Goal: Task Accomplishment & Management: Manage account settings

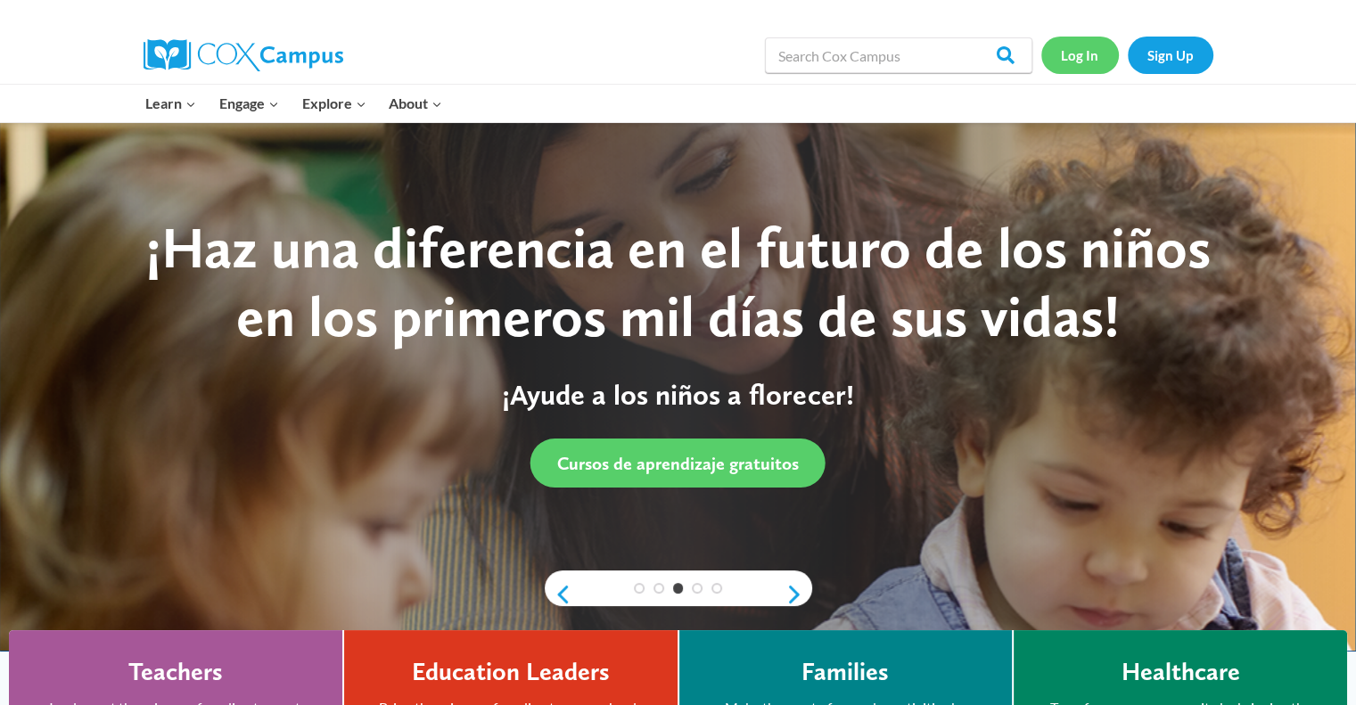
click at [1080, 53] on link "Log In" at bounding box center [1080, 55] width 78 height 37
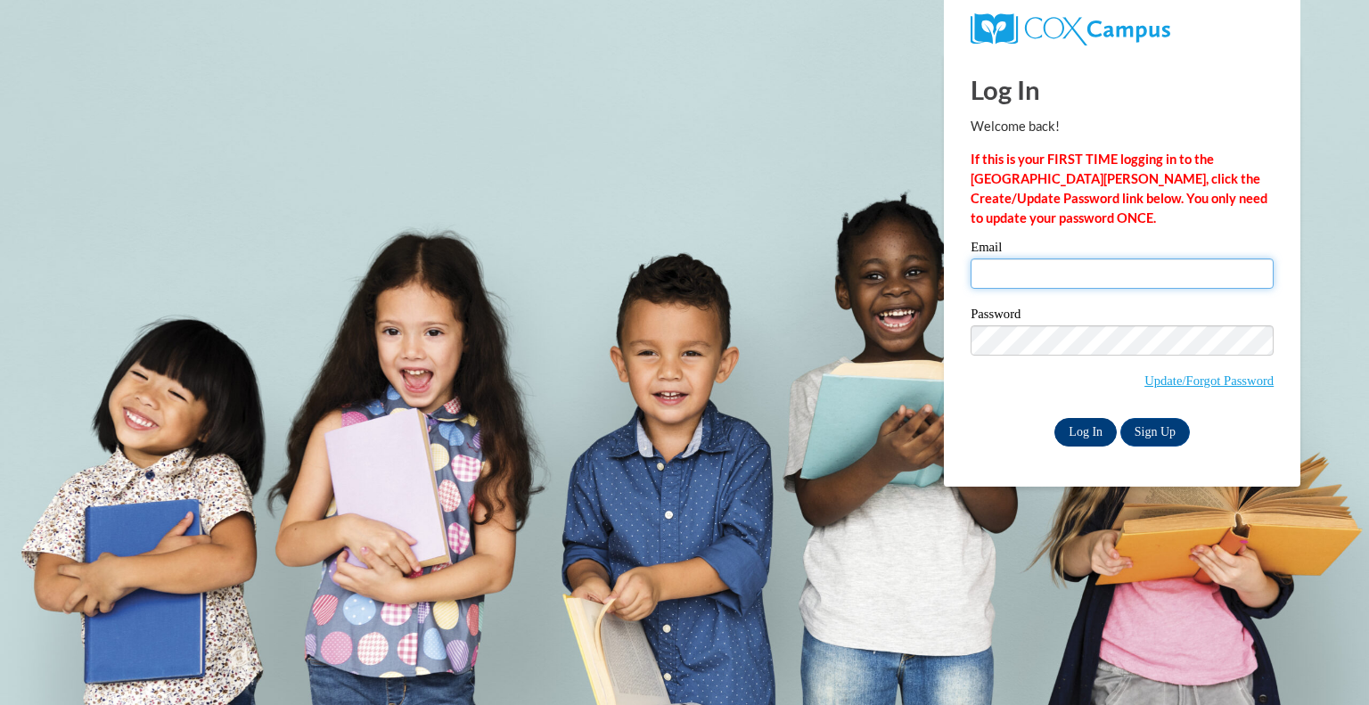
type input "tiffany.yango-au@k12.hi.us"
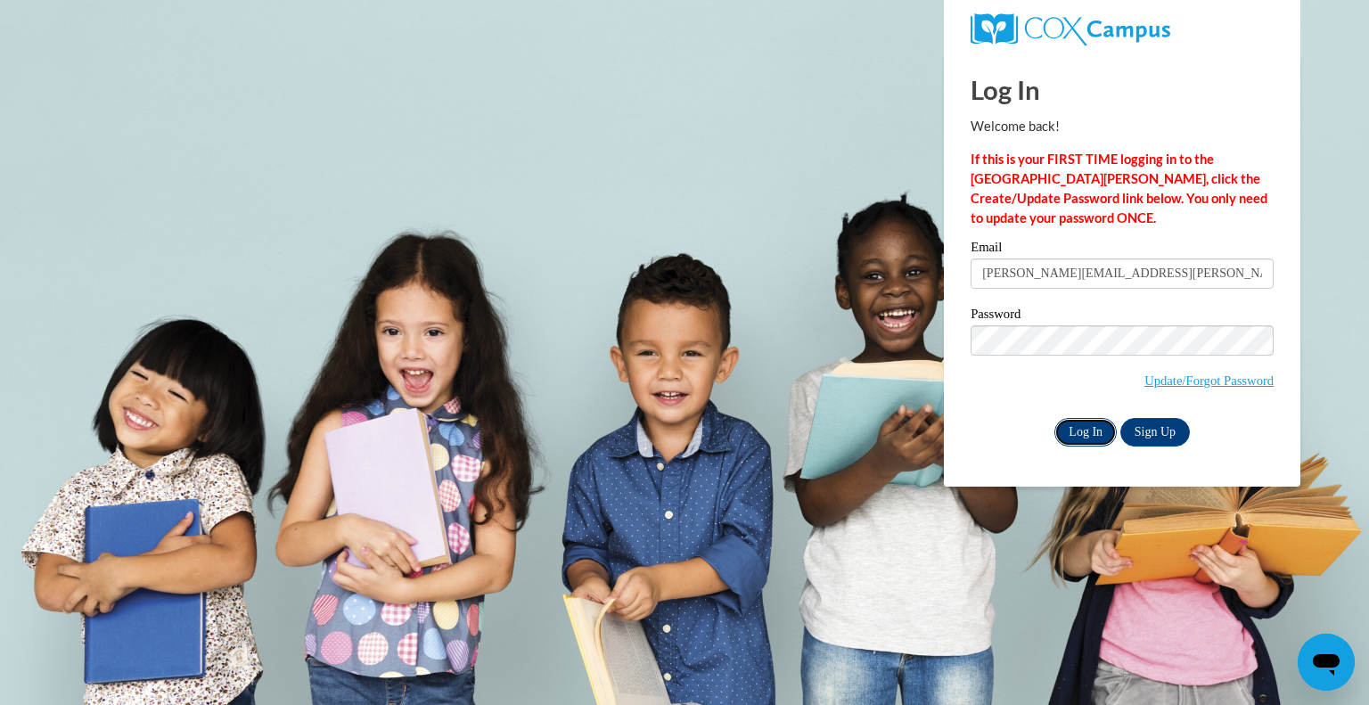
click at [1091, 428] on input "Log In" at bounding box center [1085, 432] width 62 height 29
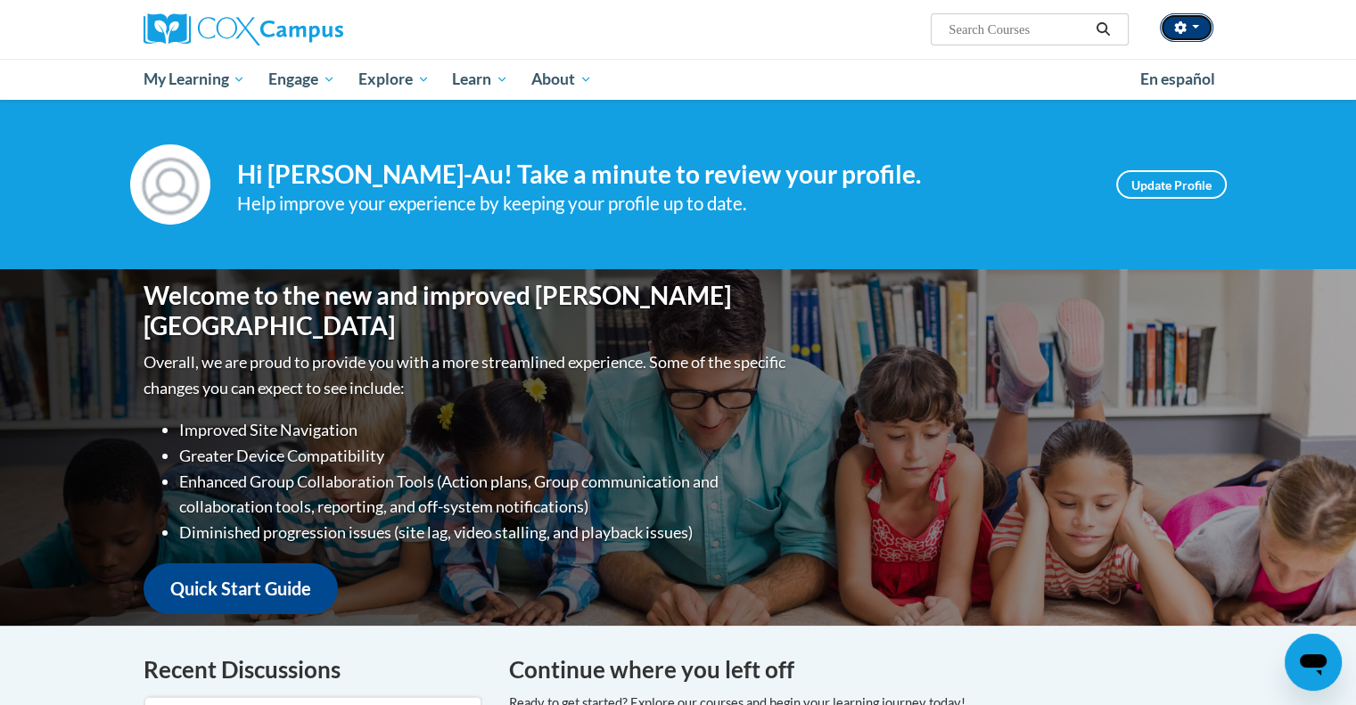
click at [1201, 31] on button "button" at bounding box center [1185, 27] width 53 height 29
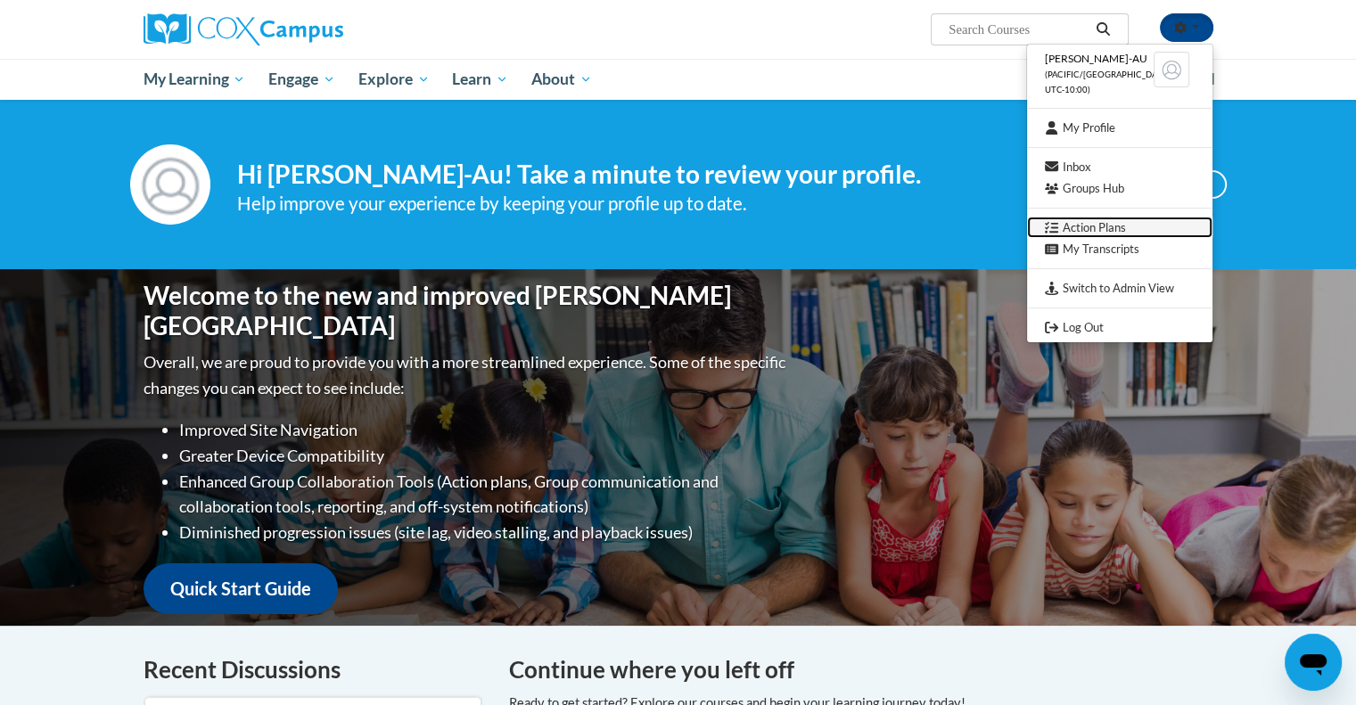
click at [1154, 230] on link "Action Plans" at bounding box center [1119, 228] width 185 height 22
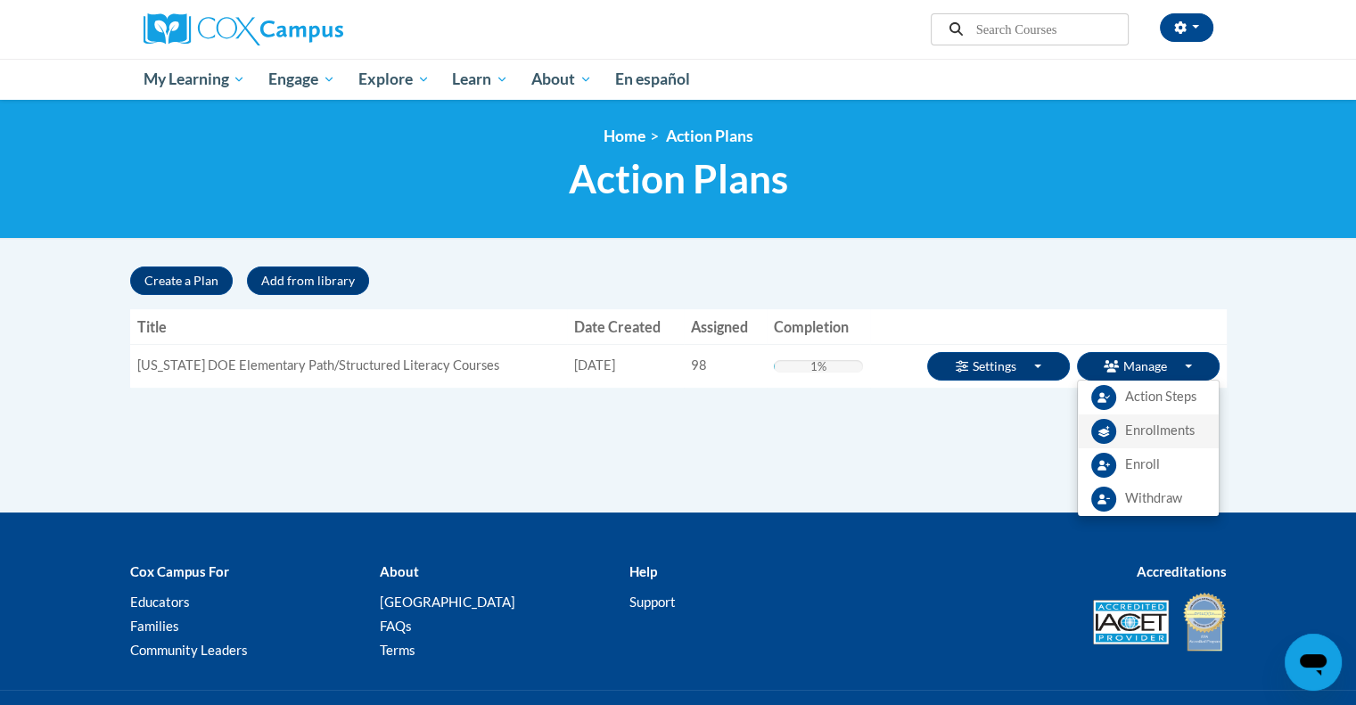
click at [1122, 425] on link "Enrollments" at bounding box center [1147, 431] width 141 height 34
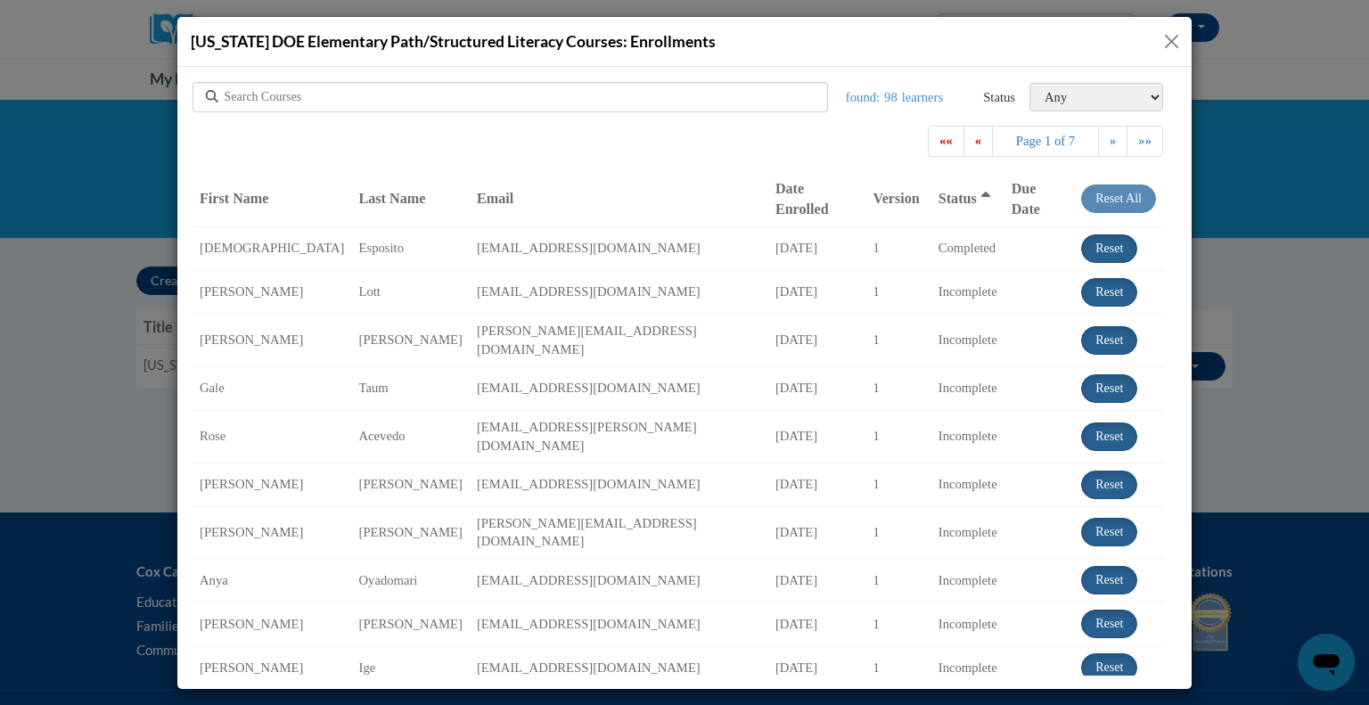
click at [638, 90] on div at bounding box center [509, 96] width 635 height 30
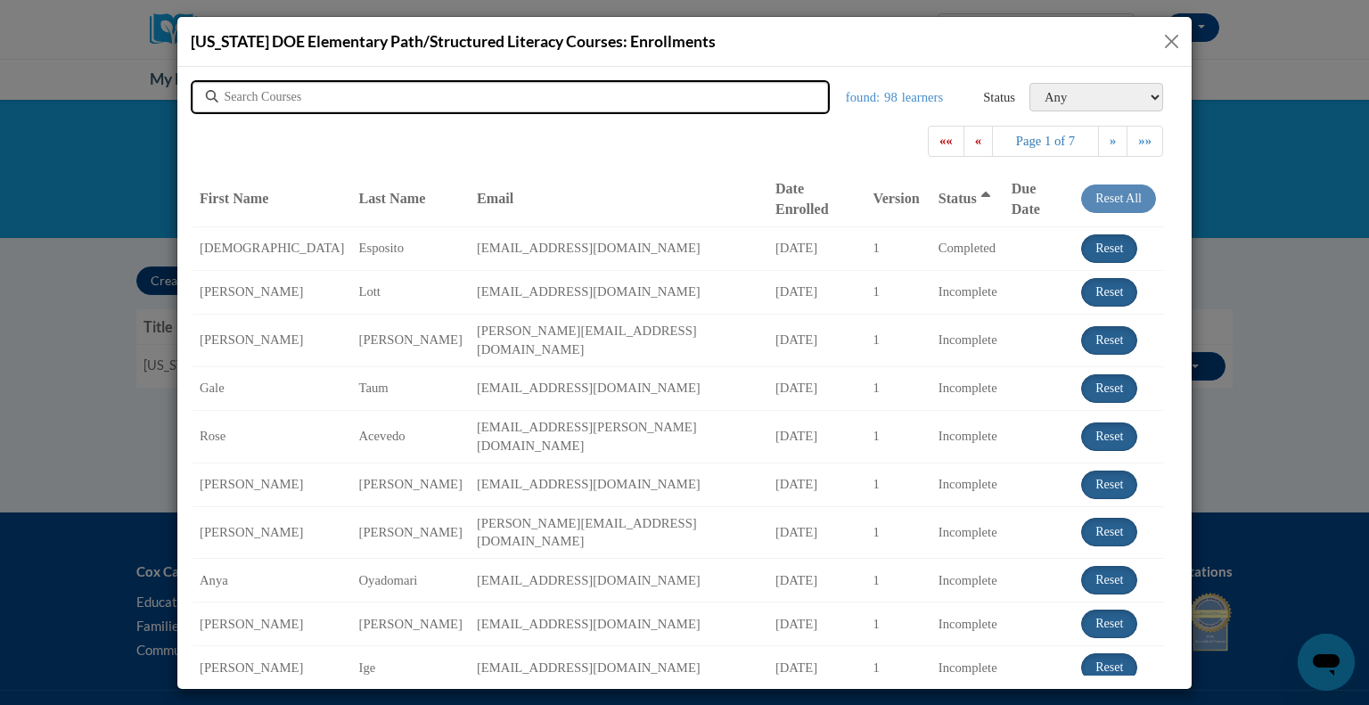
click at [424, 94] on input "text" at bounding box center [412, 96] width 374 height 18
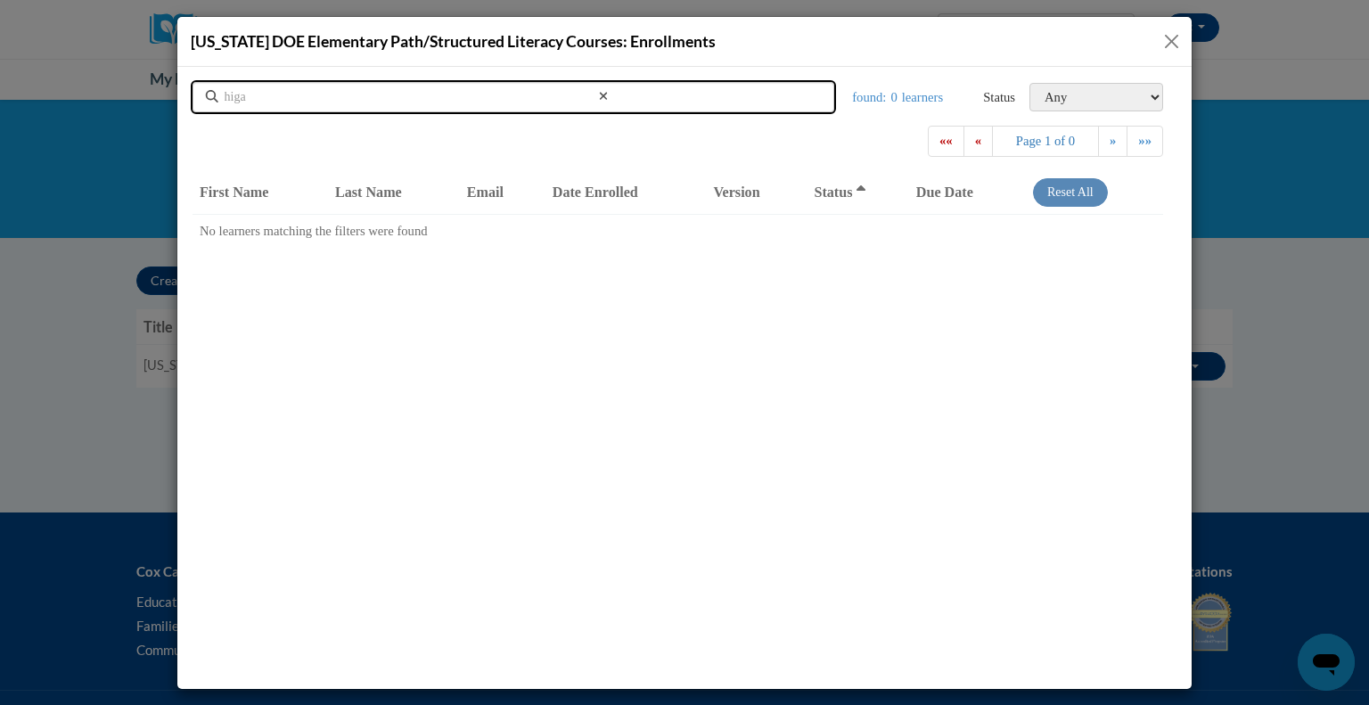
type input "higa"
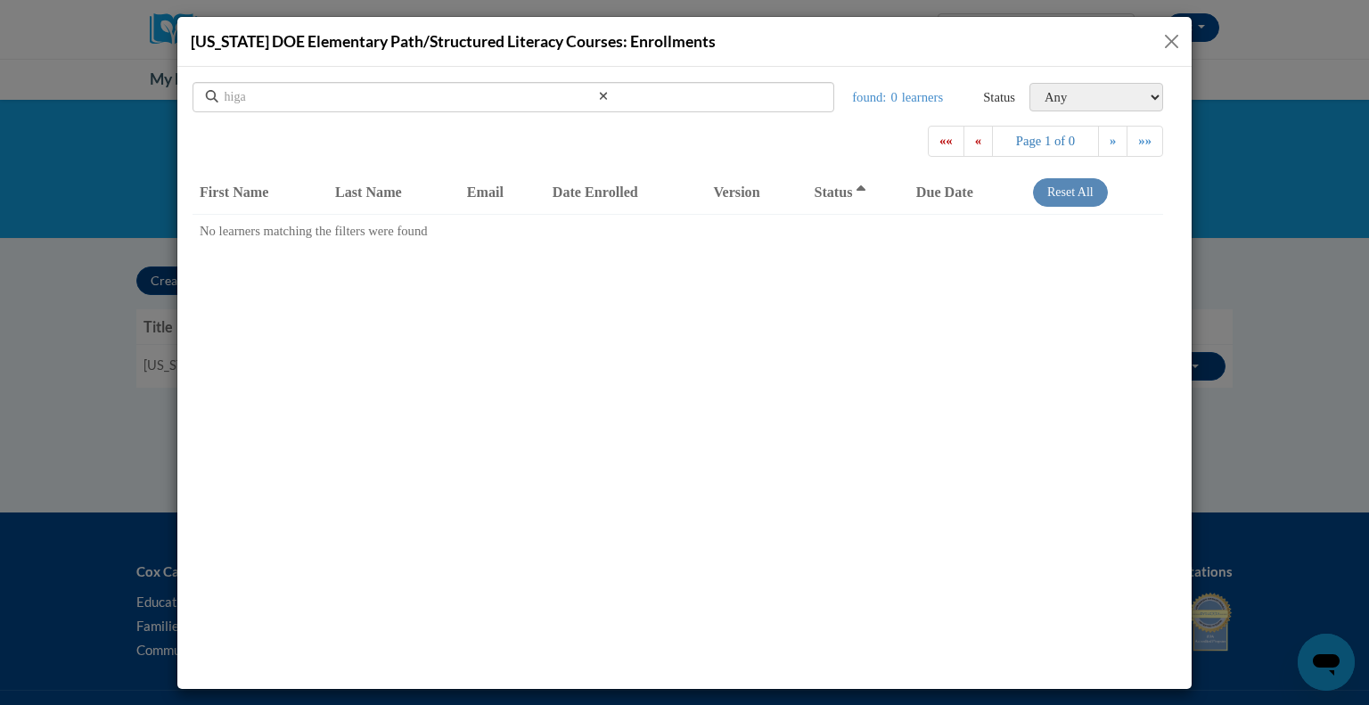
click at [1172, 40] on button "Close" at bounding box center [1171, 41] width 22 height 22
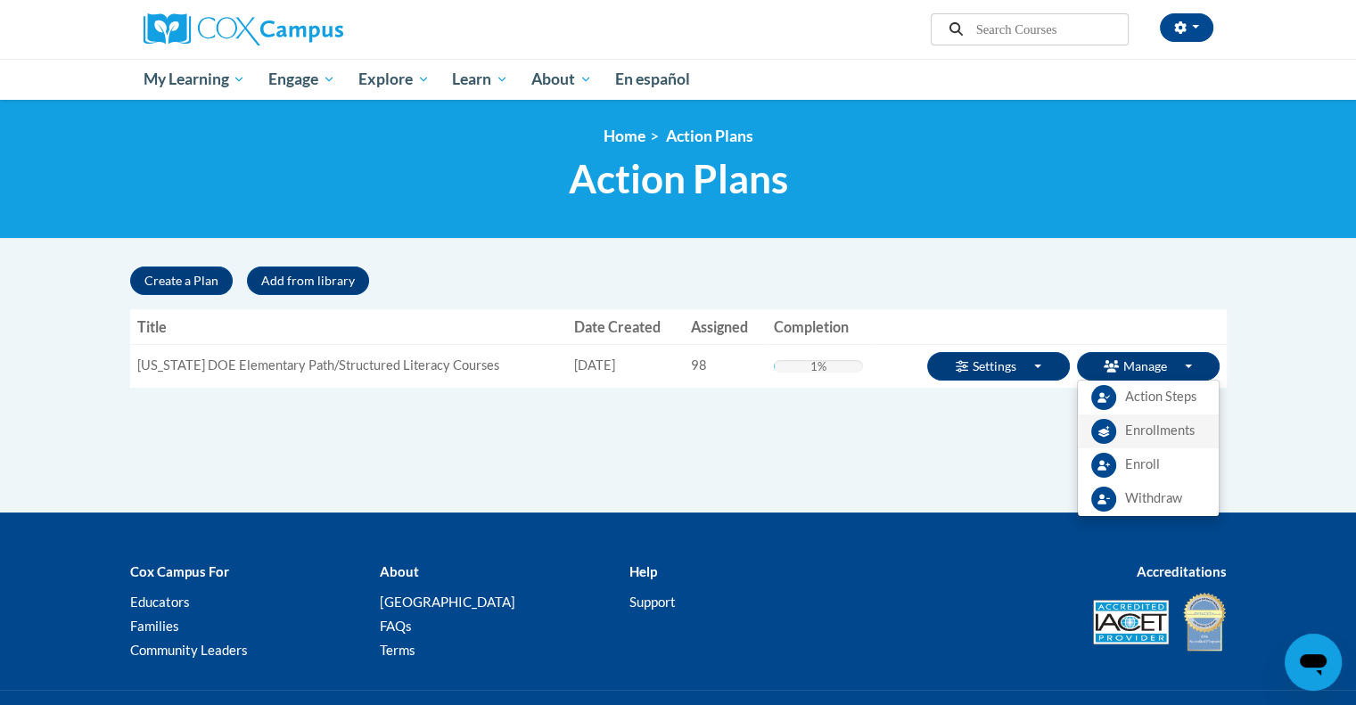
click at [1167, 431] on span "Enrollments" at bounding box center [1160, 431] width 70 height 19
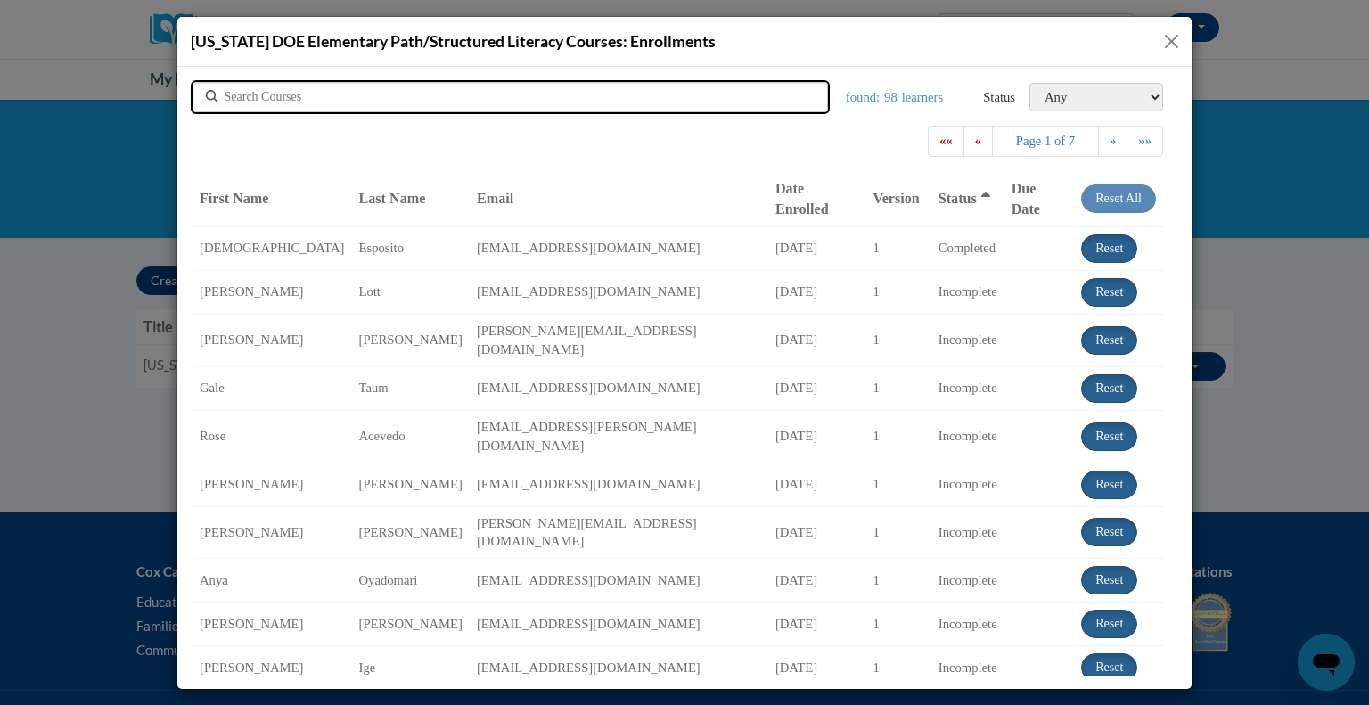
click at [422, 90] on input "text" at bounding box center [412, 96] width 374 height 18
type input "lott"
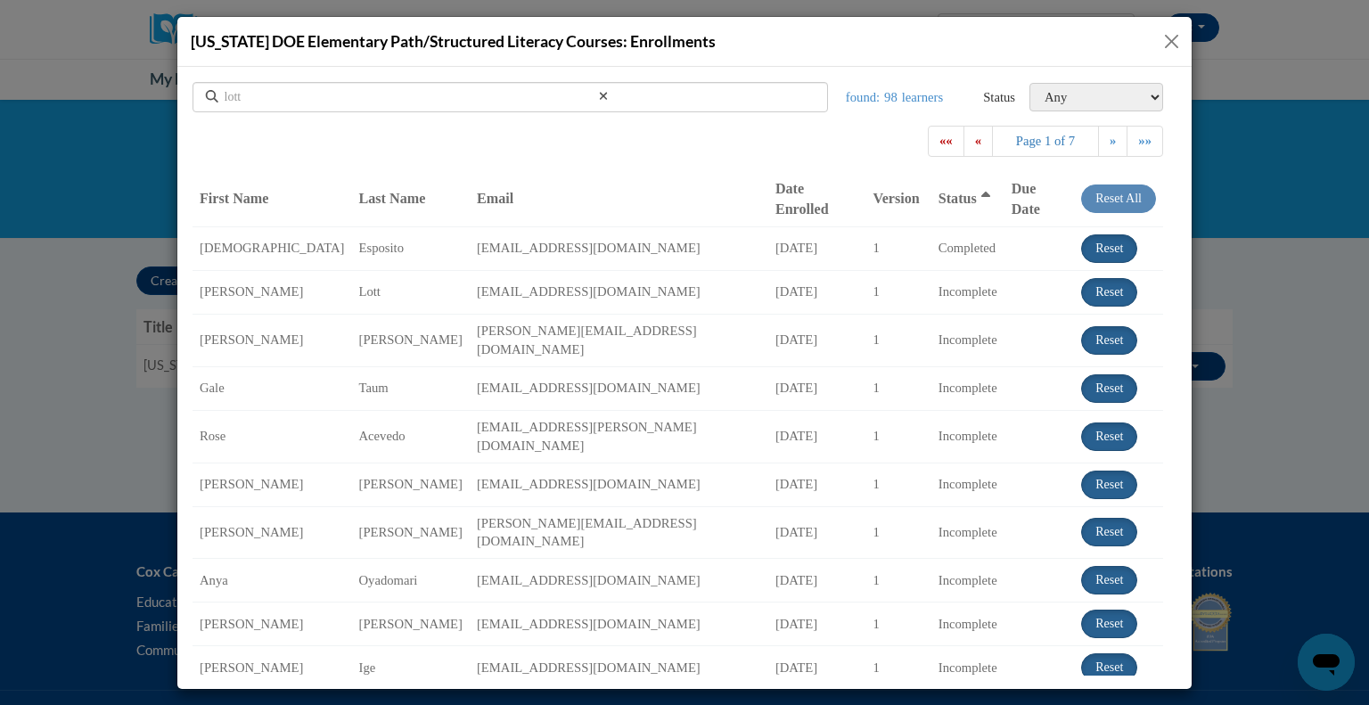
click at [1174, 34] on button "Close" at bounding box center [1171, 41] width 22 height 22
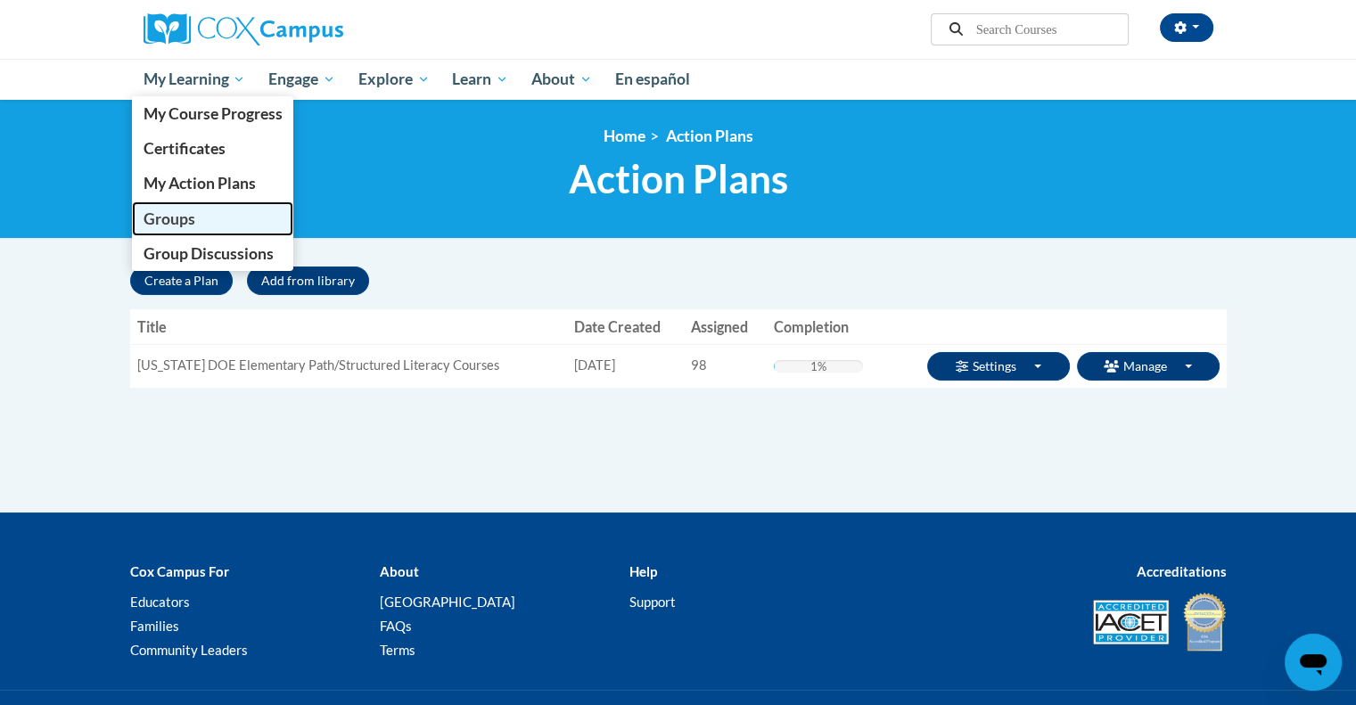
click at [178, 214] on span "Groups" at bounding box center [169, 218] width 52 height 19
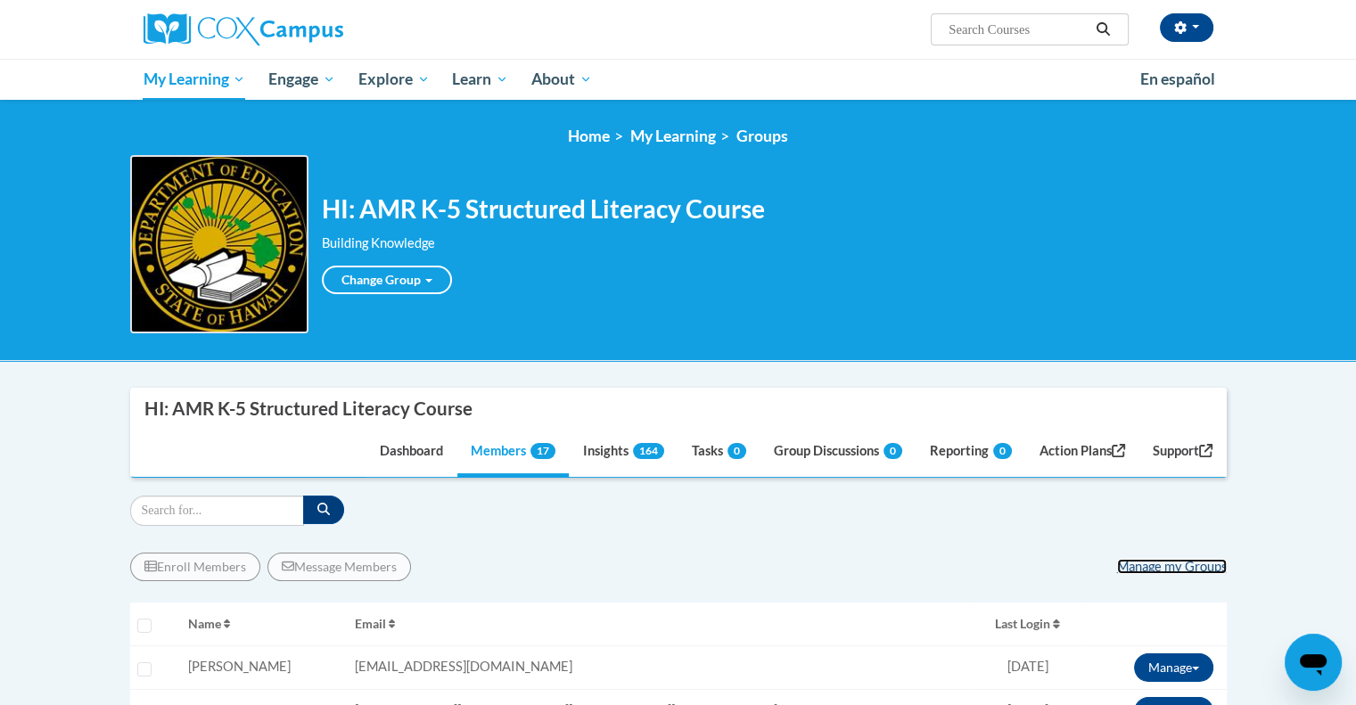
click at [1171, 565] on link "Manage my Groups" at bounding box center [1172, 566] width 110 height 15
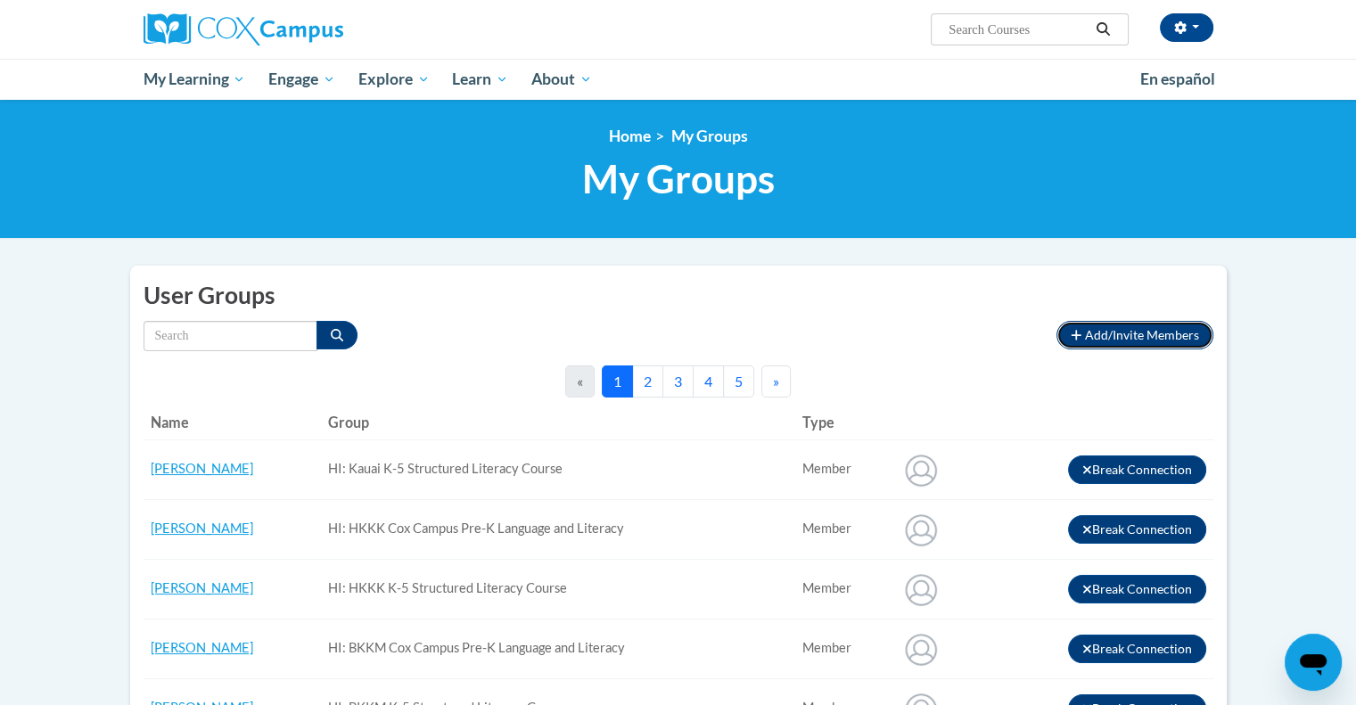
click at [1094, 327] on span "Add/Invite Members" at bounding box center [1142, 334] width 114 height 15
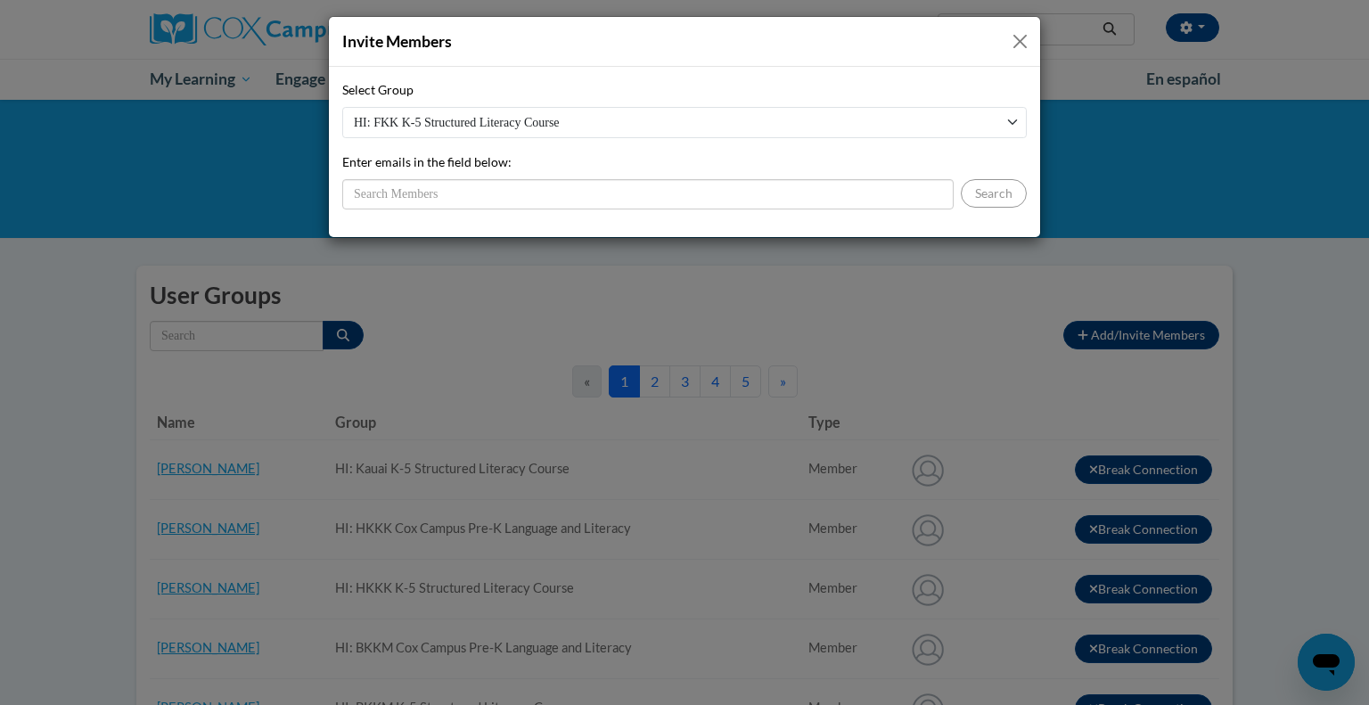
click at [467, 124] on select "HI: FKK K-5 Structured Literacy Course HI: BKKM Cox Campus Pre-K Language and L…" at bounding box center [684, 122] width 684 height 31
select select "ea50993a-db46-4b53-9cc5-51af43f26f6f"
click at [342, 107] on select "HI: FKK K-5 Structured Literacy Course HI: BKKM Cox Campus Pre-K Language and L…" at bounding box center [684, 122] width 684 height 31
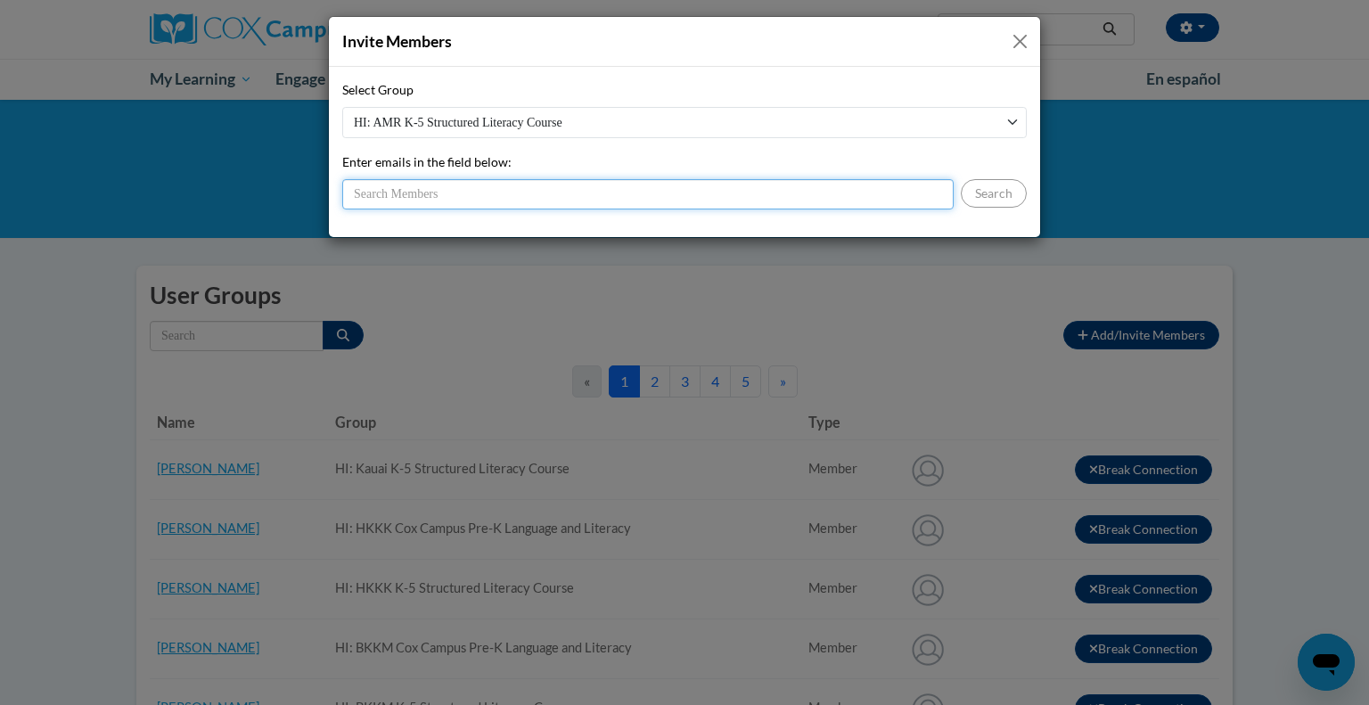
click at [462, 184] on input "Enter emails in the field below:" at bounding box center [647, 194] width 611 height 30
type input "ileta.patton@k12.hi.us"
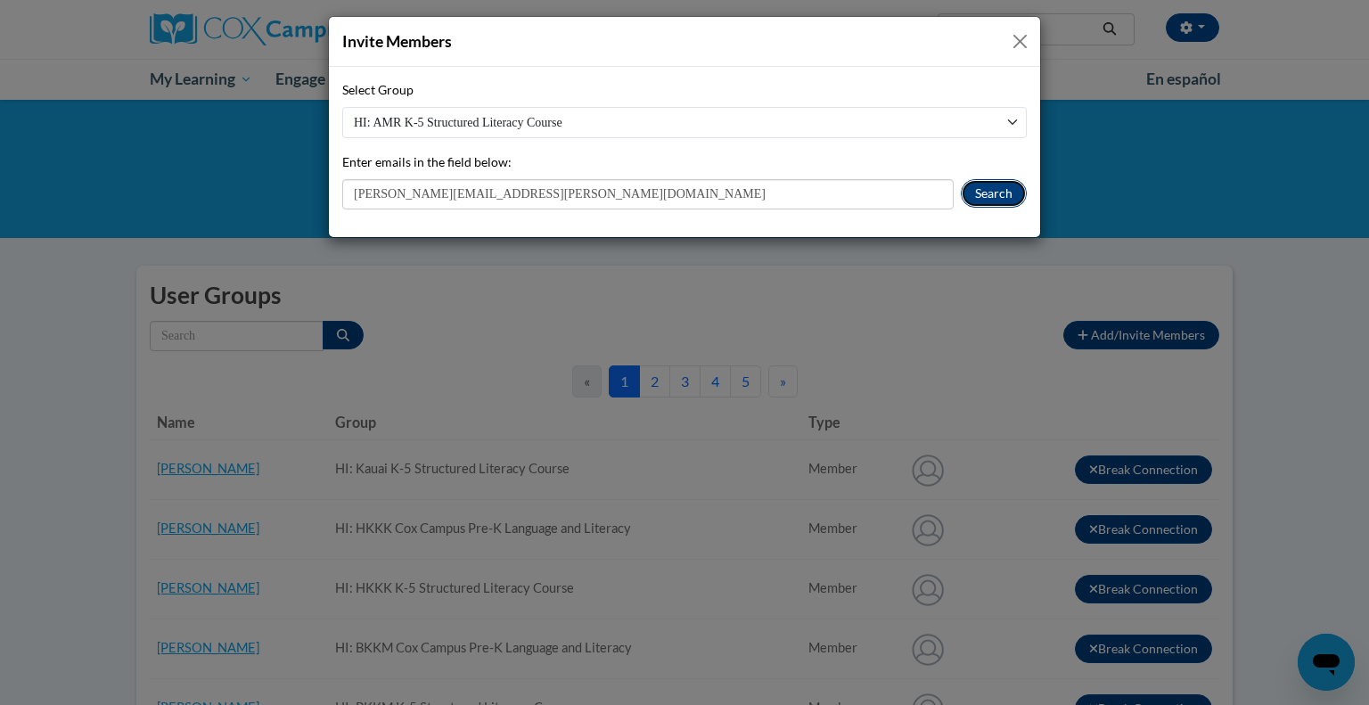
click at [1014, 184] on button "Search" at bounding box center [994, 193] width 66 height 29
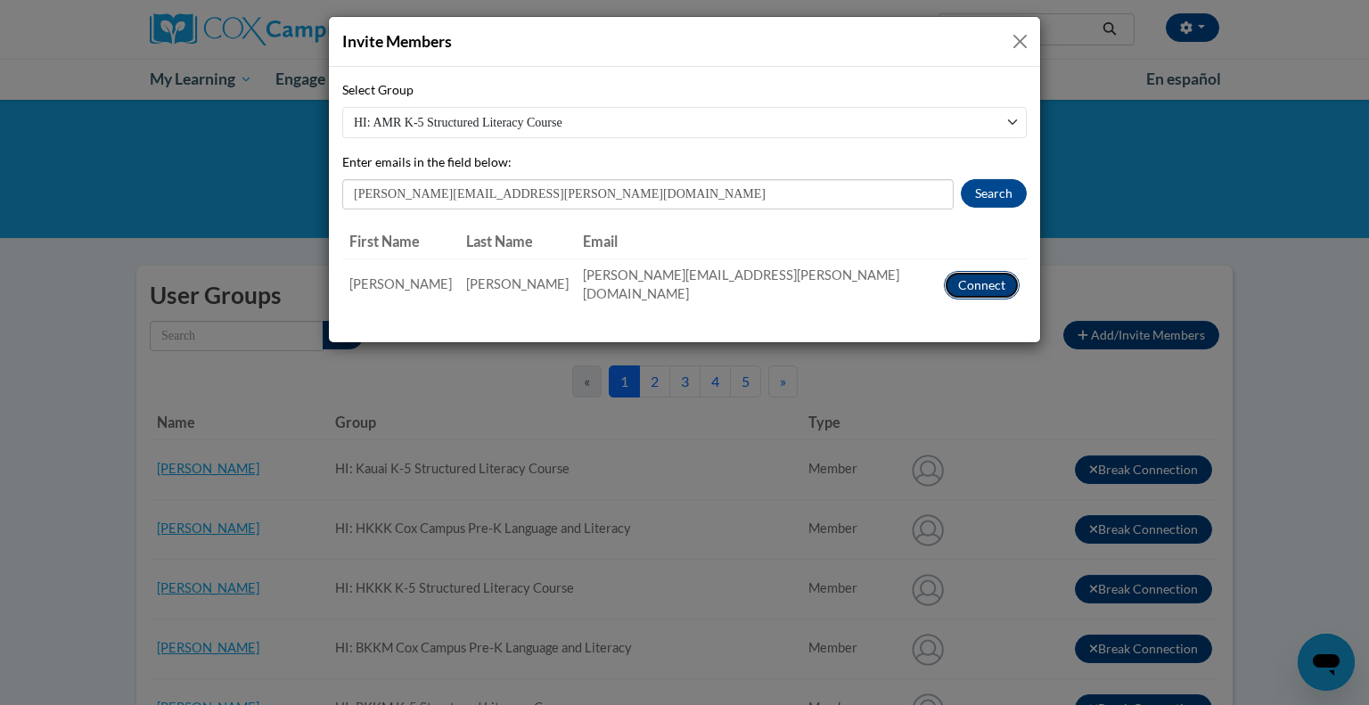
click at [1002, 277] on button "Connect" at bounding box center [982, 285] width 76 height 29
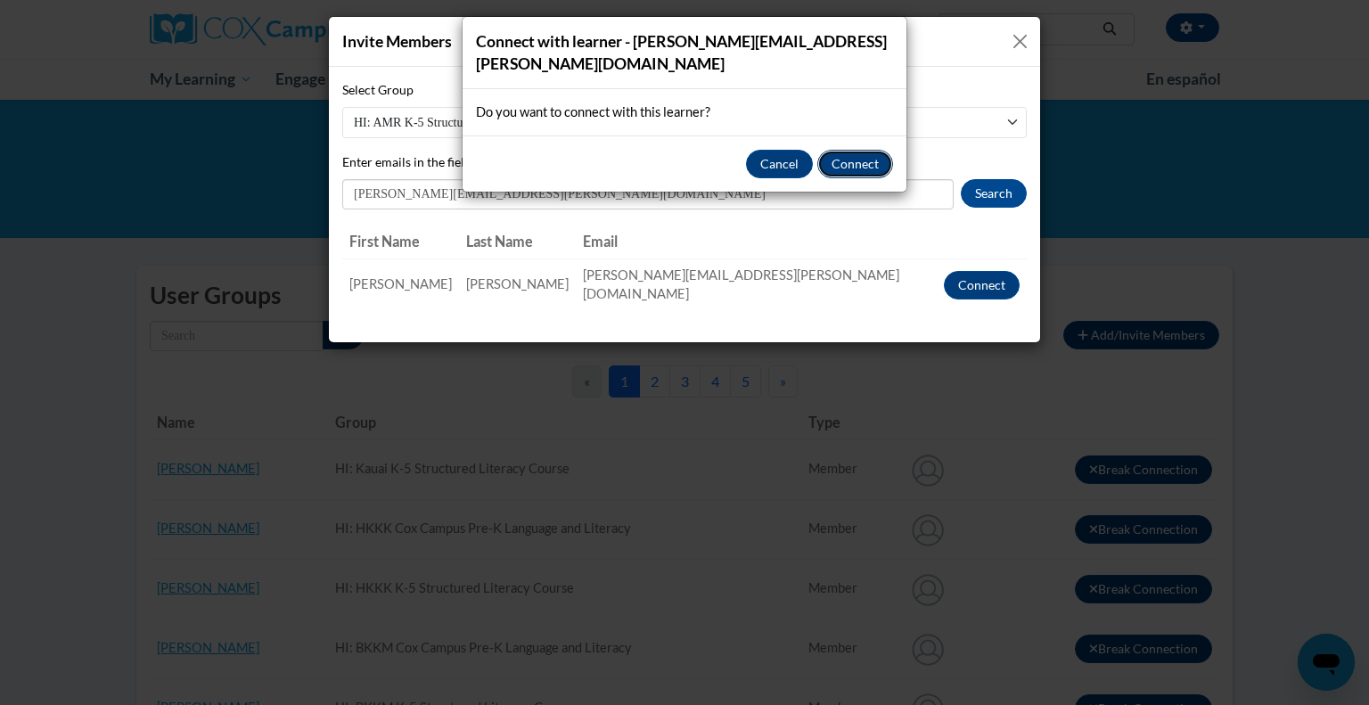
click at [863, 150] on button "Connect" at bounding box center [855, 164] width 76 height 29
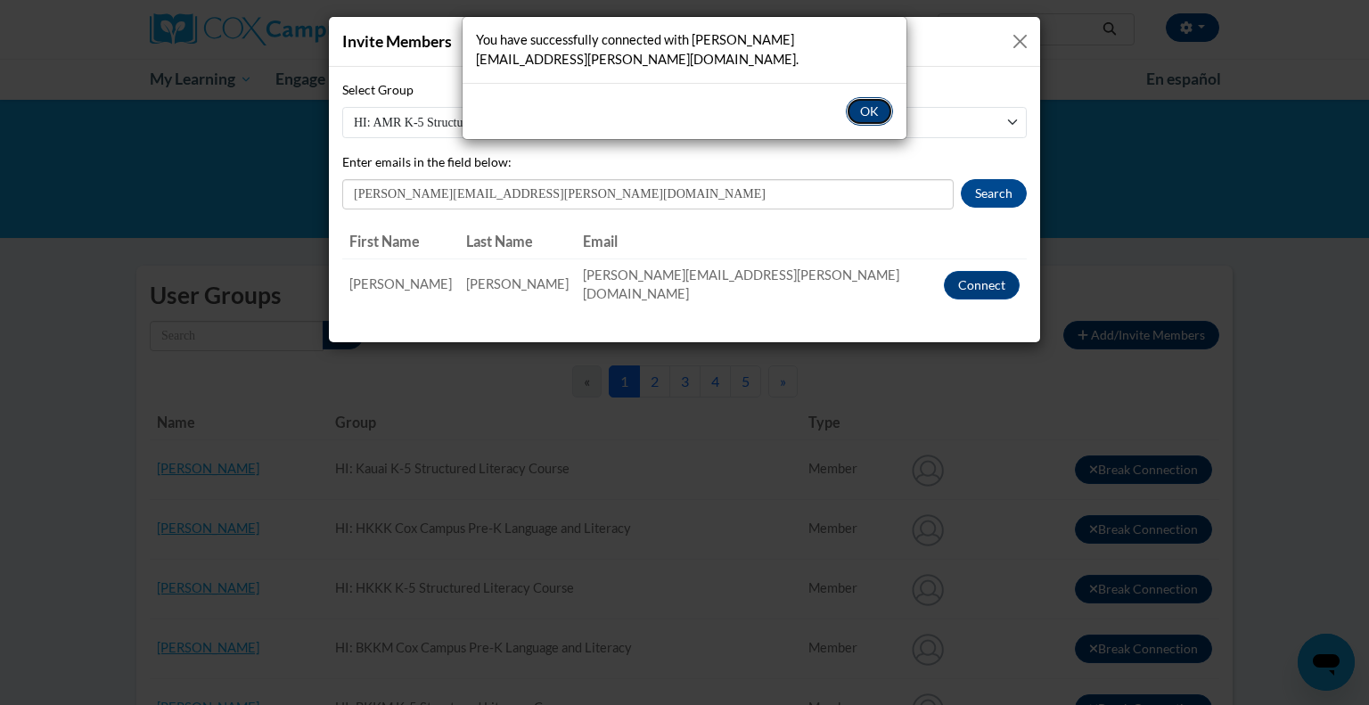
click at [864, 97] on button "OK" at bounding box center [869, 111] width 47 height 29
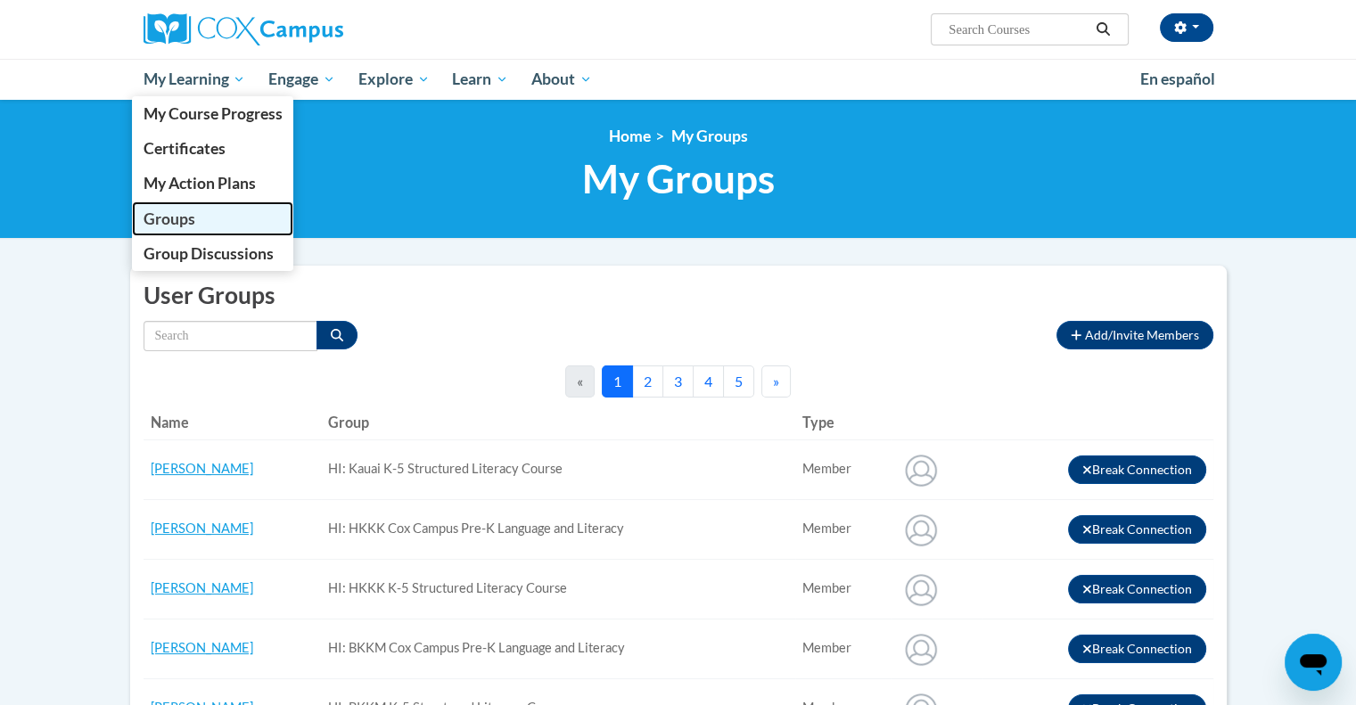
click at [192, 217] on span "Groups" at bounding box center [169, 218] width 52 height 19
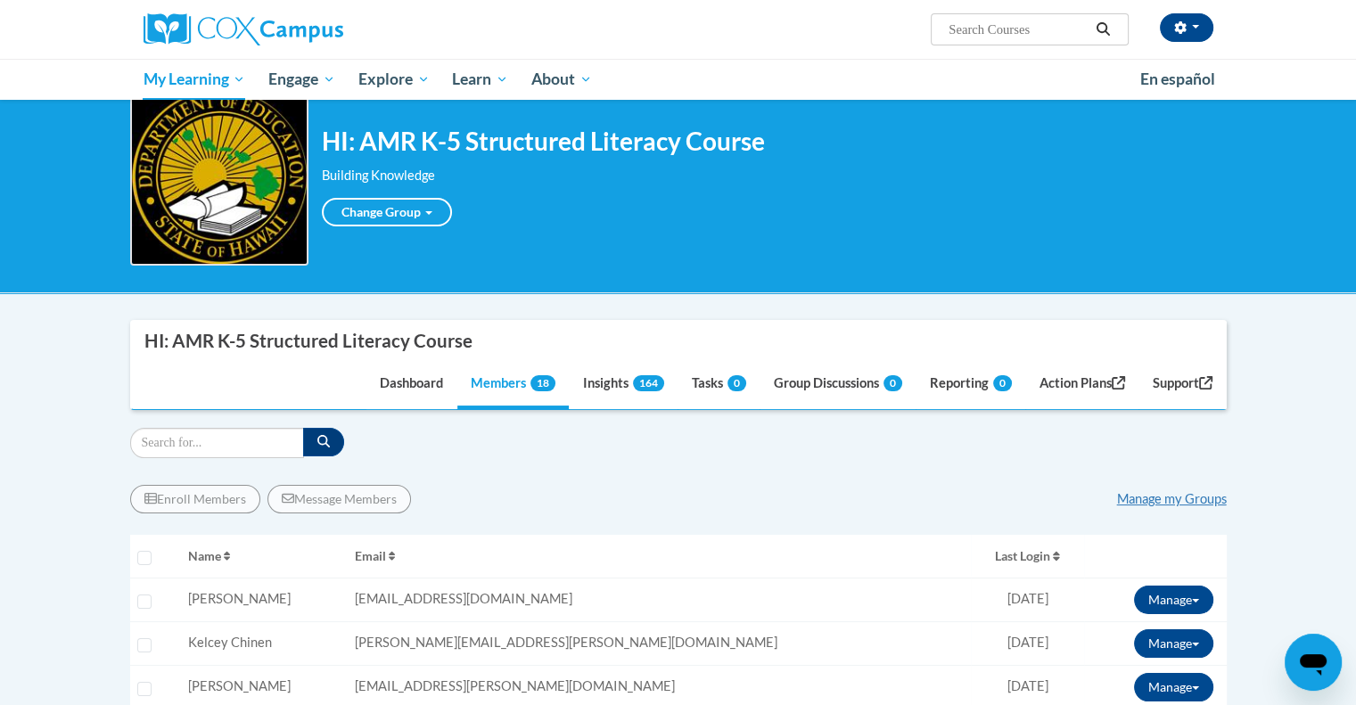
scroll to position [356, 0]
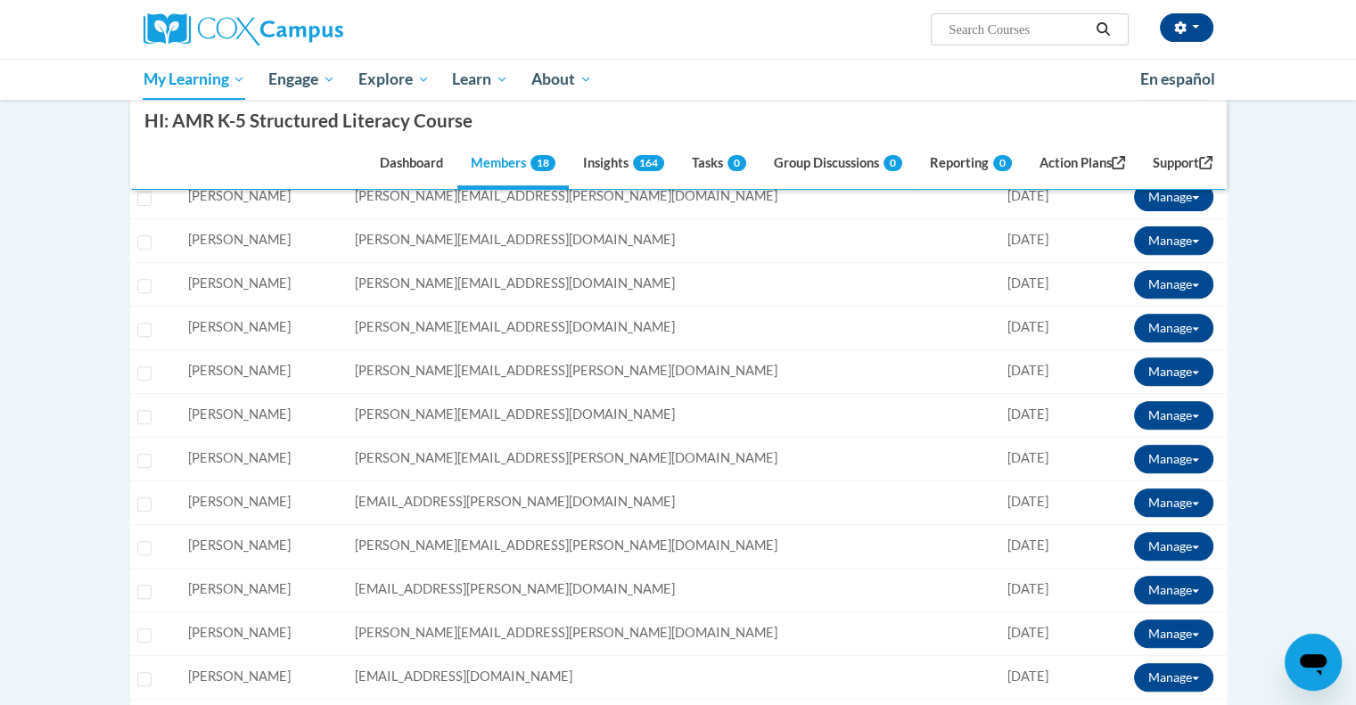
scroll to position [610, 0]
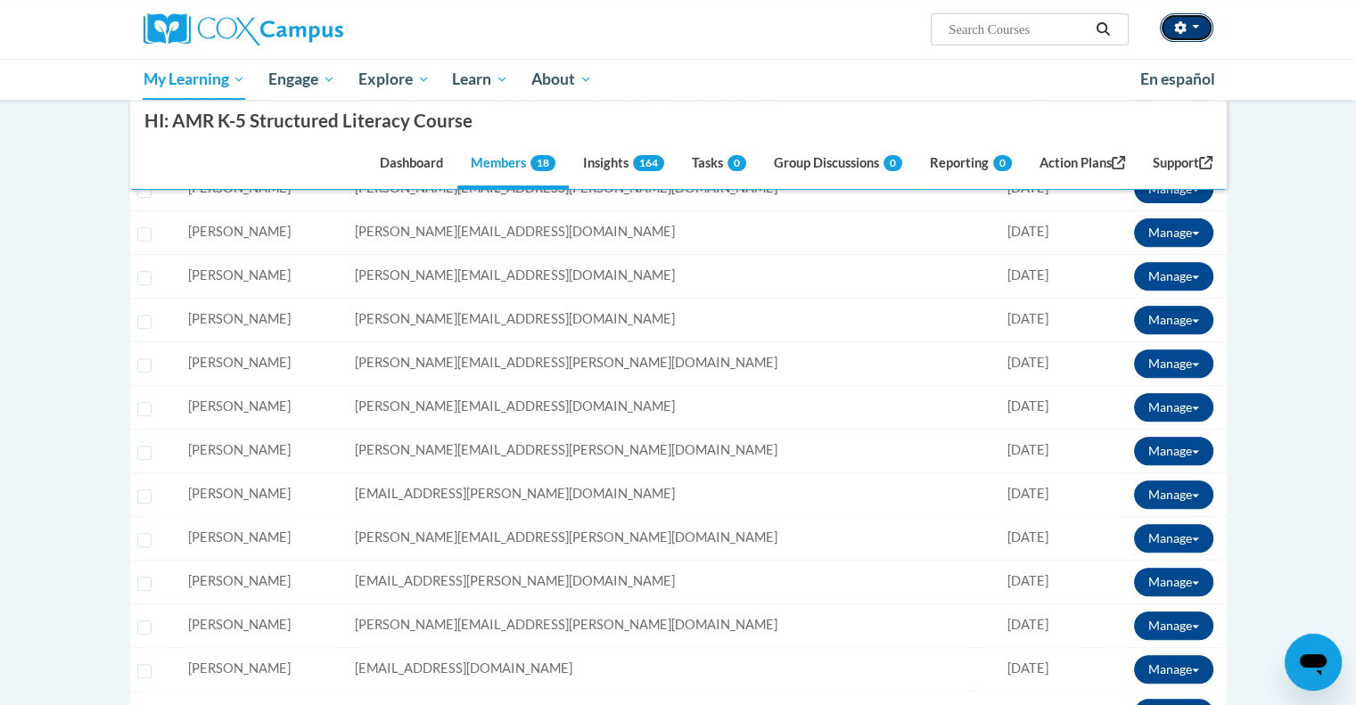
click at [1194, 32] on button "button" at bounding box center [1185, 27] width 53 height 29
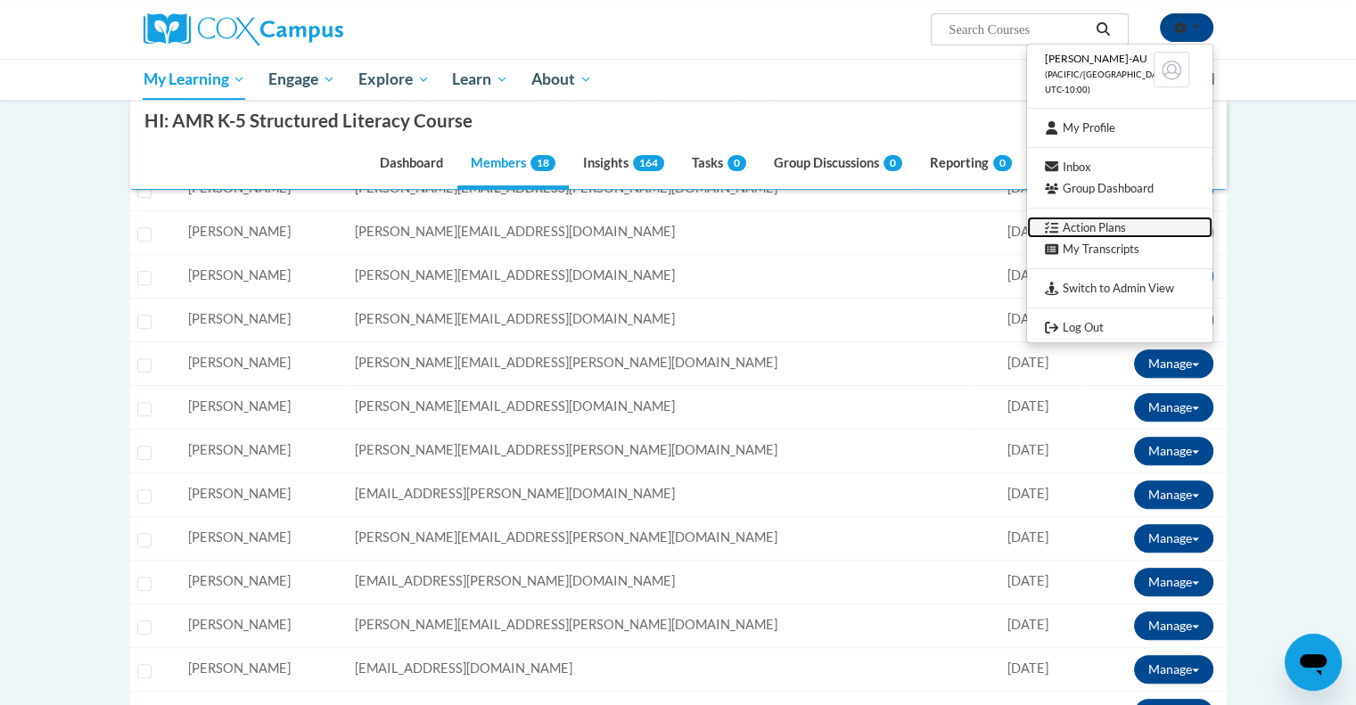
click at [1176, 226] on link "Action Plans" at bounding box center [1119, 228] width 185 height 22
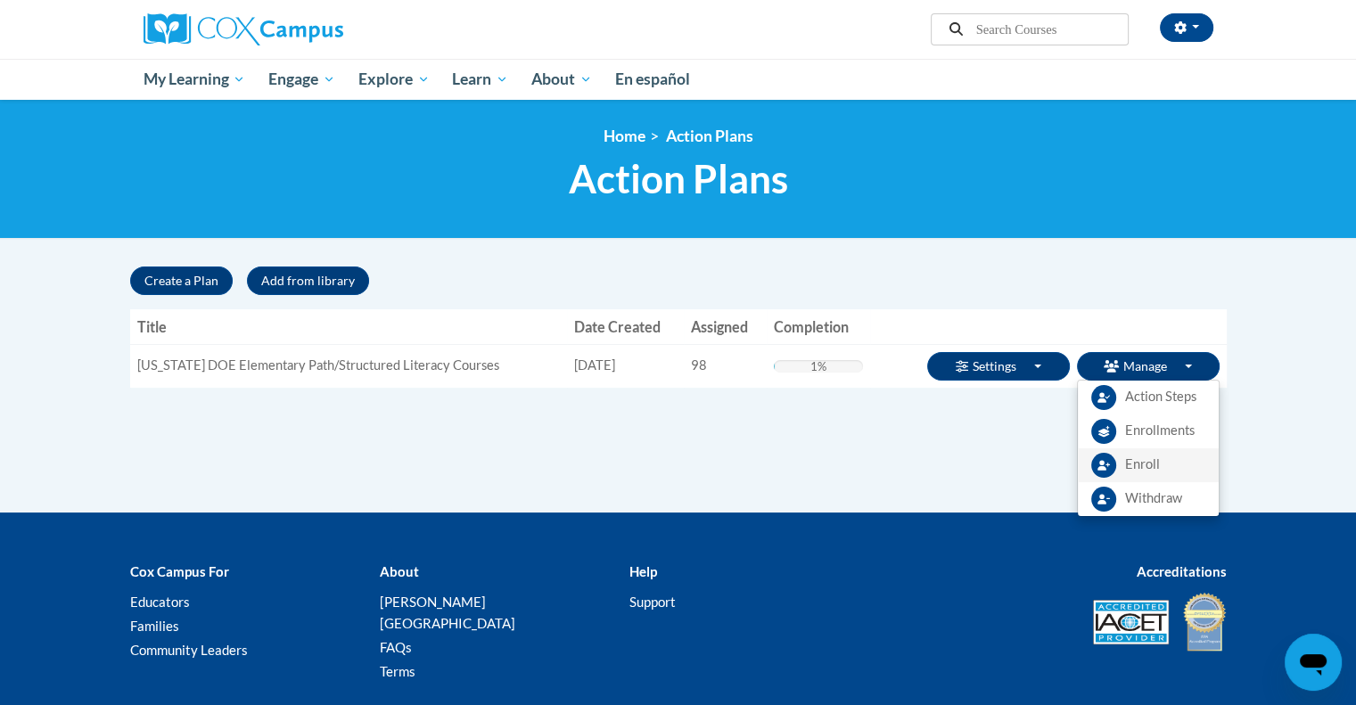
click at [1155, 468] on span "Enroll" at bounding box center [1142, 464] width 35 height 19
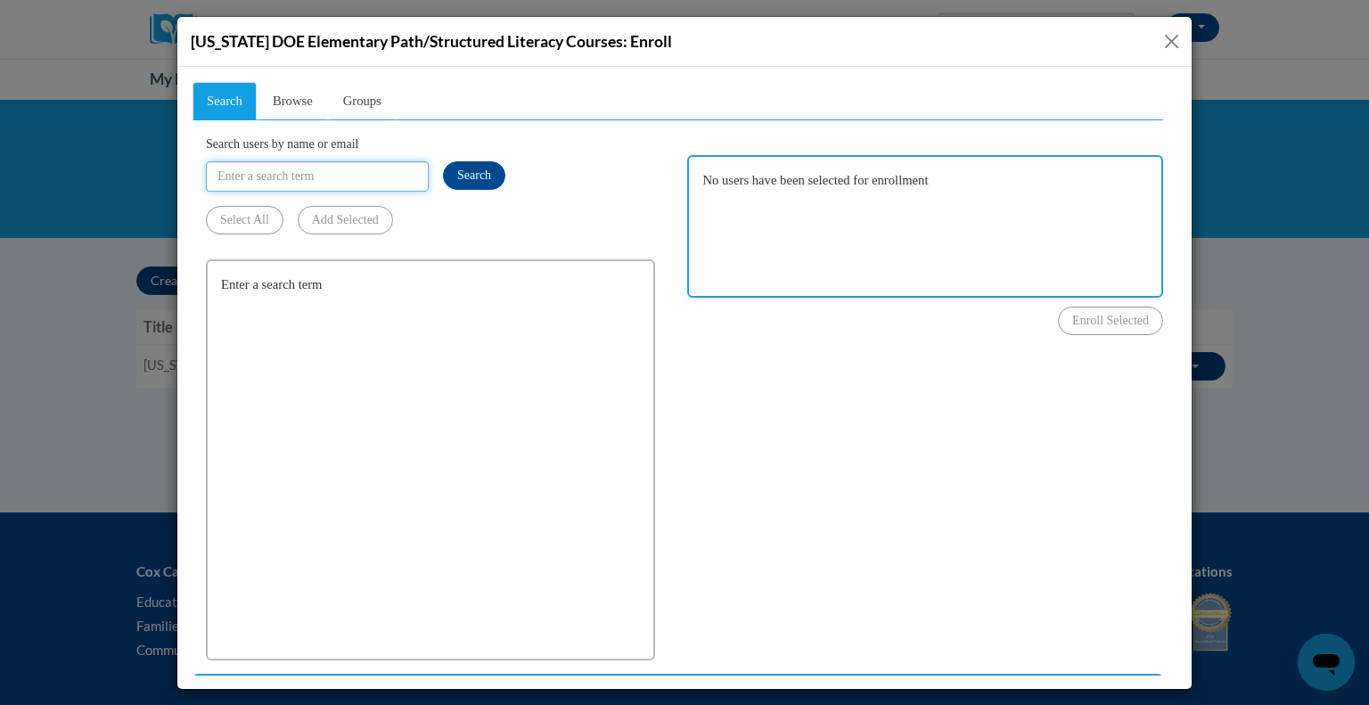
click at [332, 171] on input "Search users by name or email" at bounding box center [317, 175] width 223 height 30
type input "[PERSON_NAME][EMAIL_ADDRESS][PERSON_NAME][DOMAIN_NAME]"
click at [467, 168] on span "Search" at bounding box center [474, 174] width 34 height 13
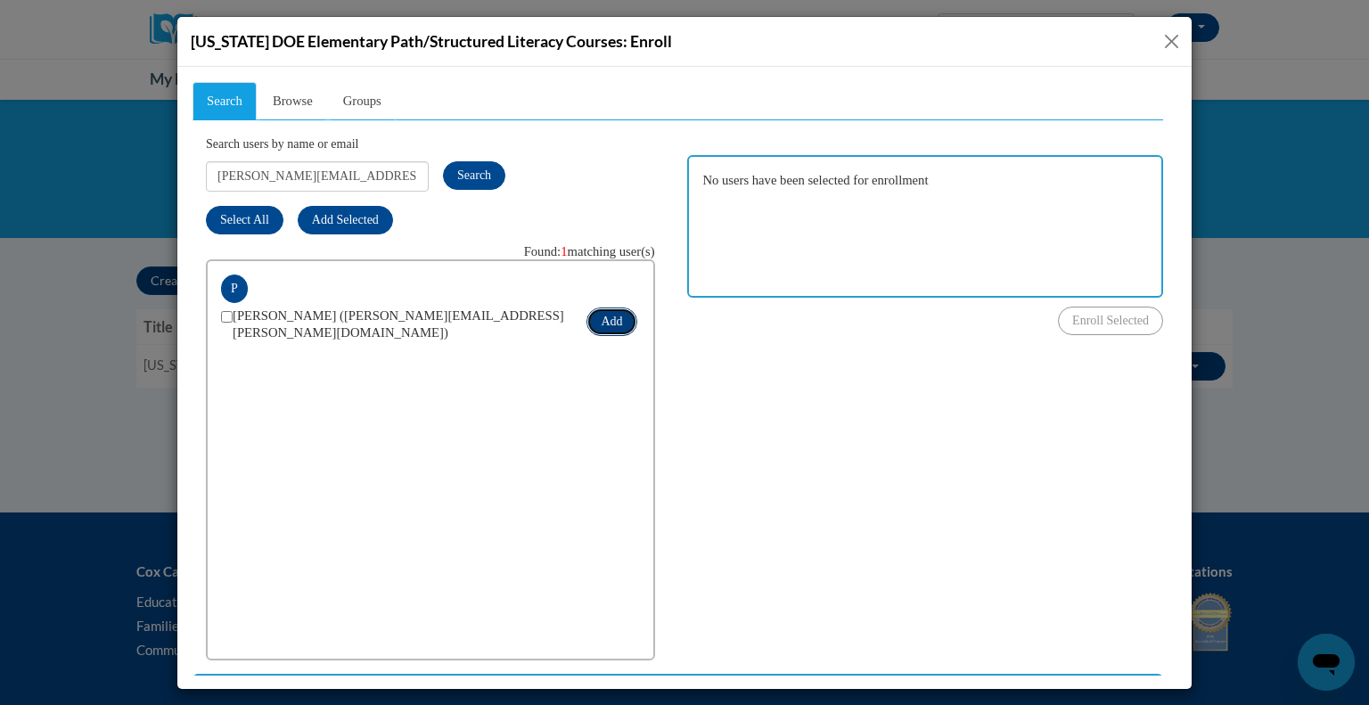
click at [604, 318] on button "Add" at bounding box center [611, 321] width 50 height 29
checkbox input "true"
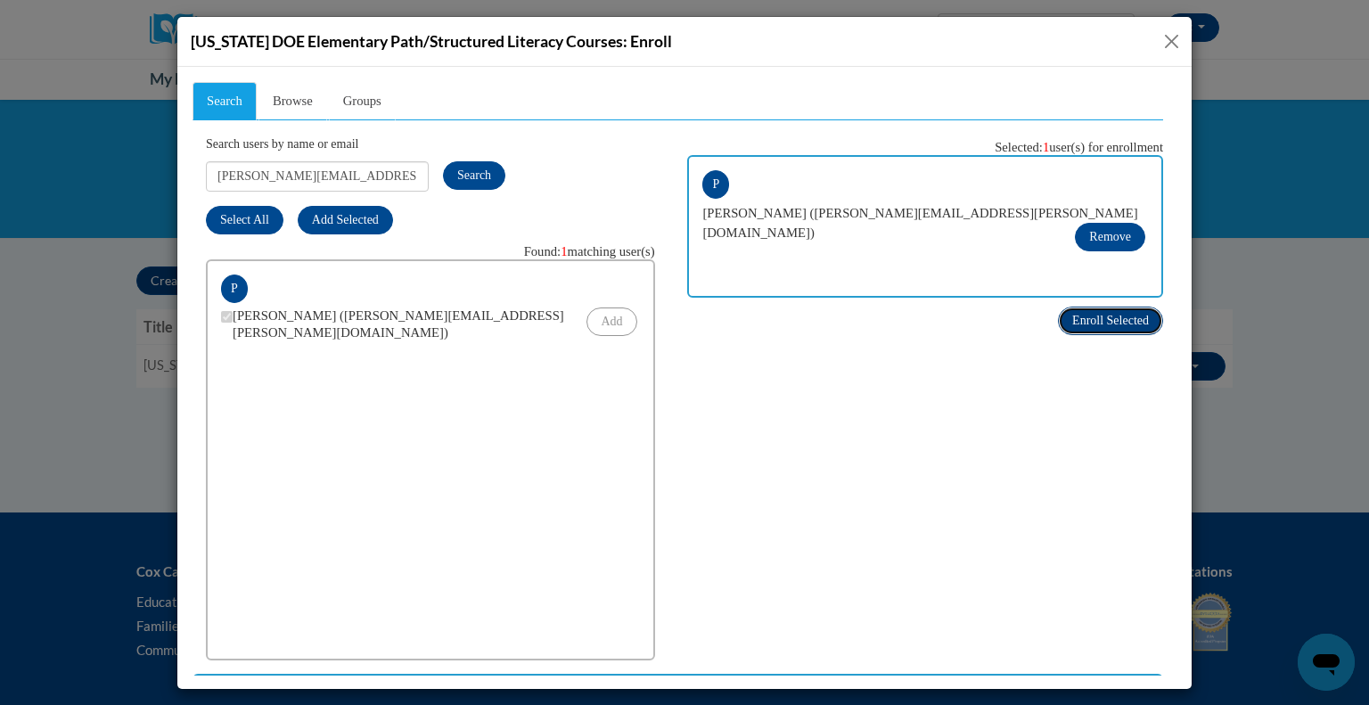
click at [1072, 318] on span "Enroll Selected" at bounding box center [1110, 319] width 77 height 13
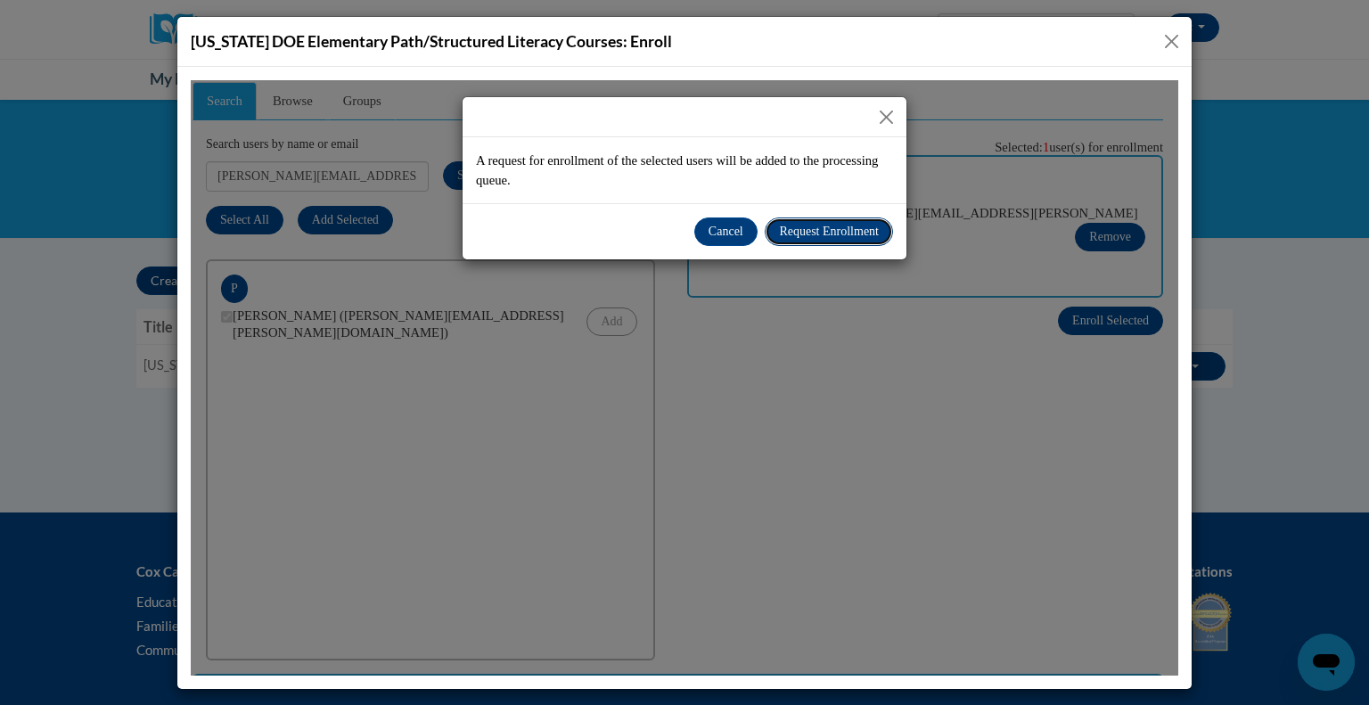
click at [857, 225] on span "Request Enrollment" at bounding box center [829, 230] width 100 height 13
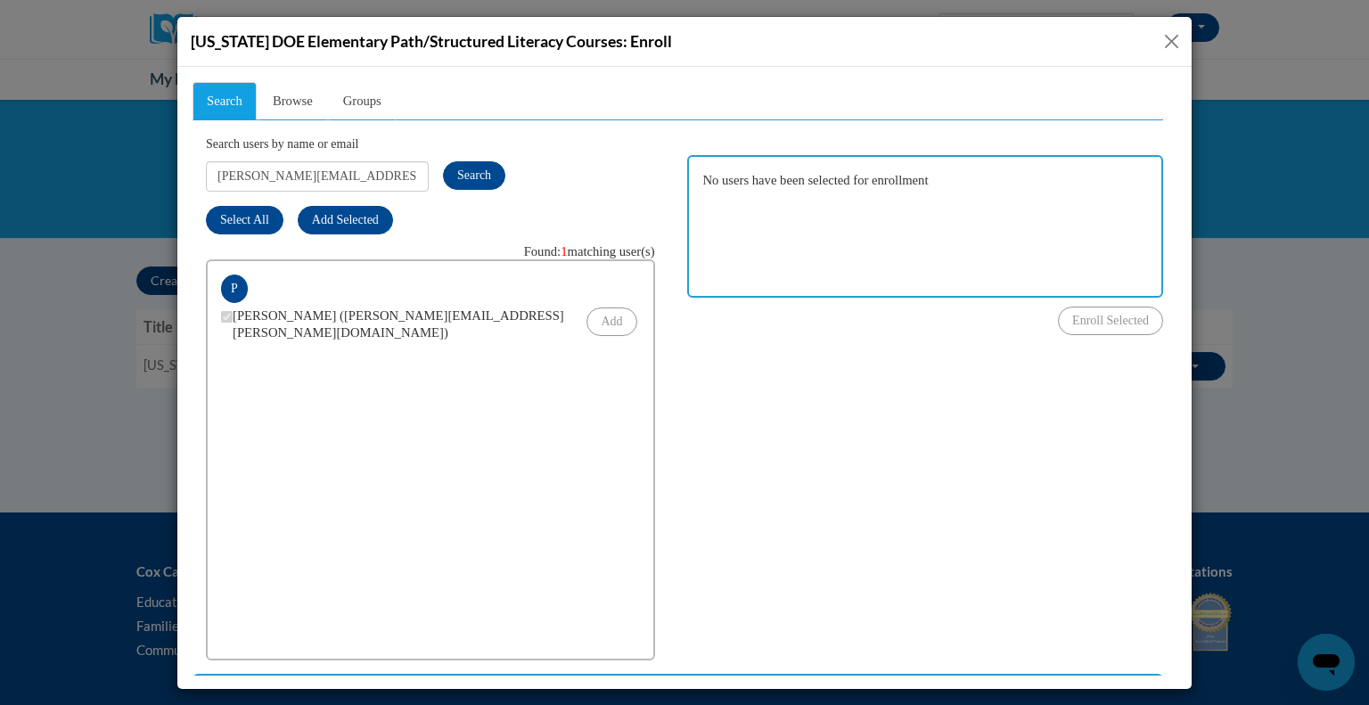
click at [1169, 33] on button "Close" at bounding box center [1171, 41] width 22 height 22
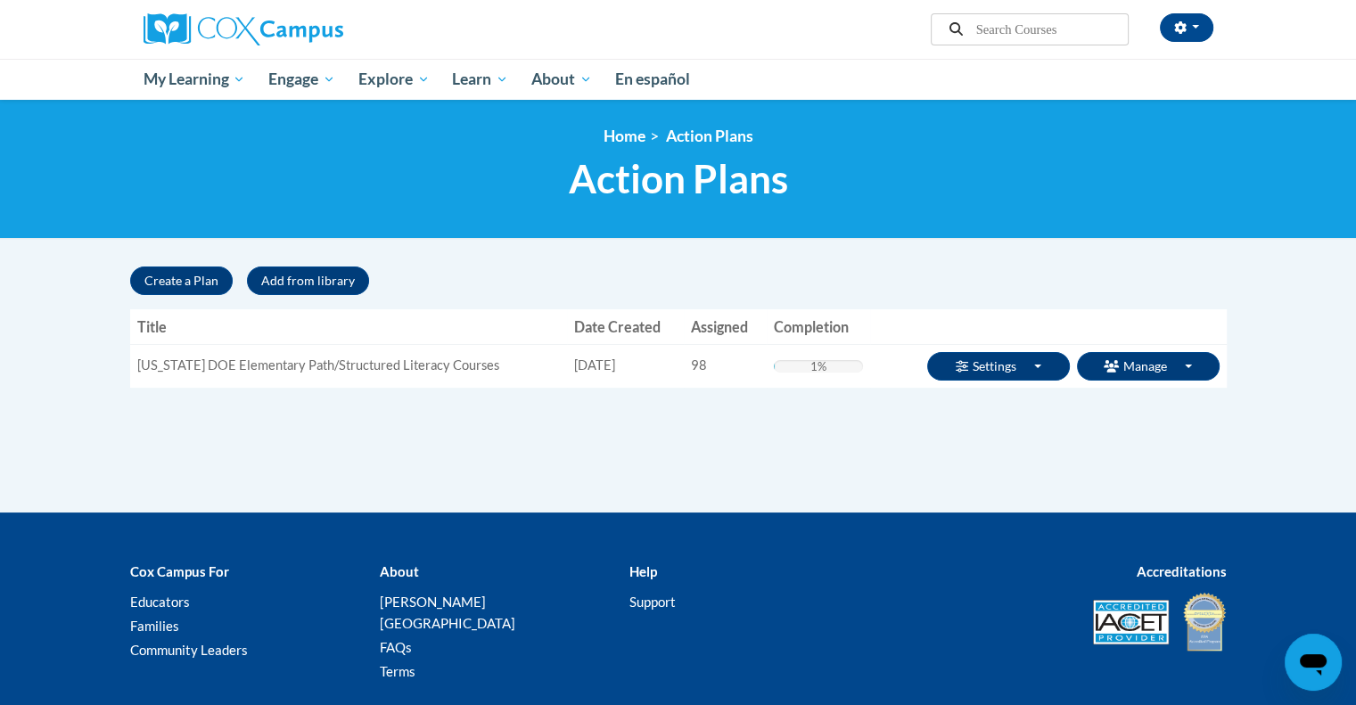
click at [684, 366] on td "98" at bounding box center [725, 366] width 83 height 44
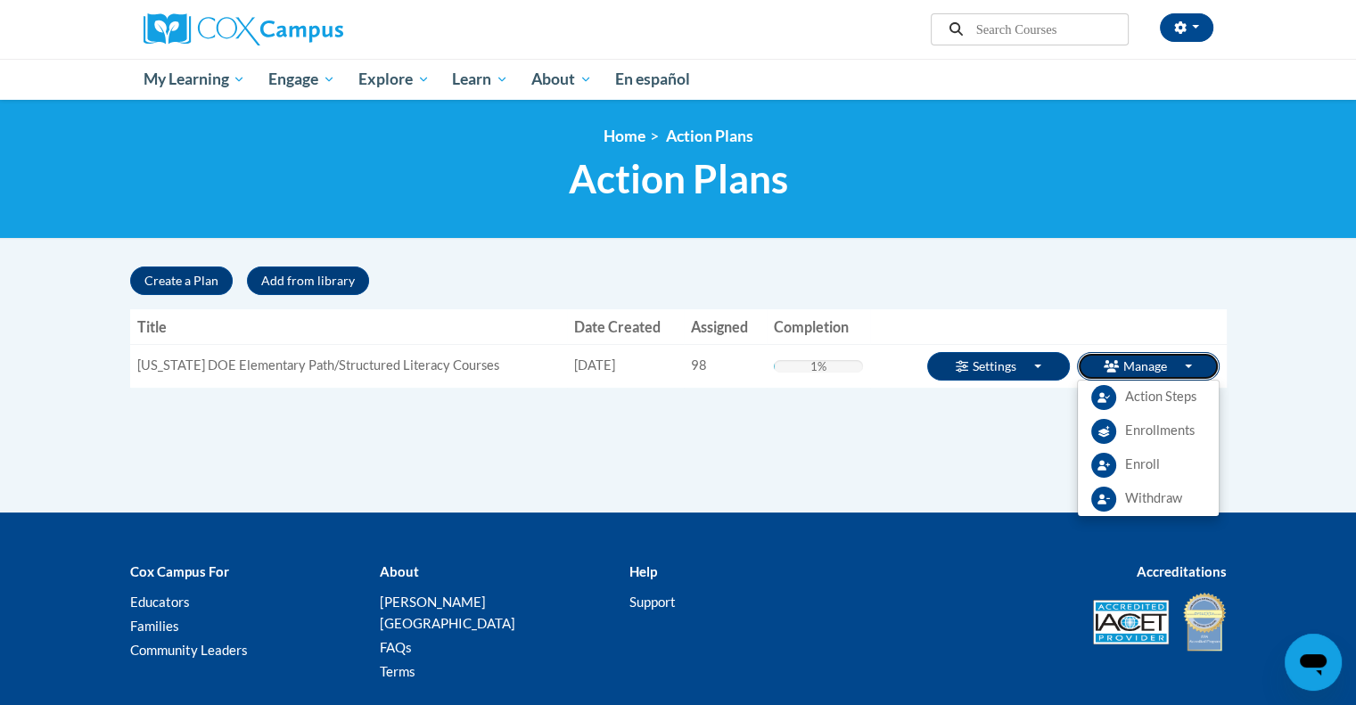
click at [1137, 360] on button "Manage Toggle Dropdown" at bounding box center [1148, 366] width 143 height 29
click at [1133, 434] on span "Enrollments" at bounding box center [1160, 431] width 70 height 19
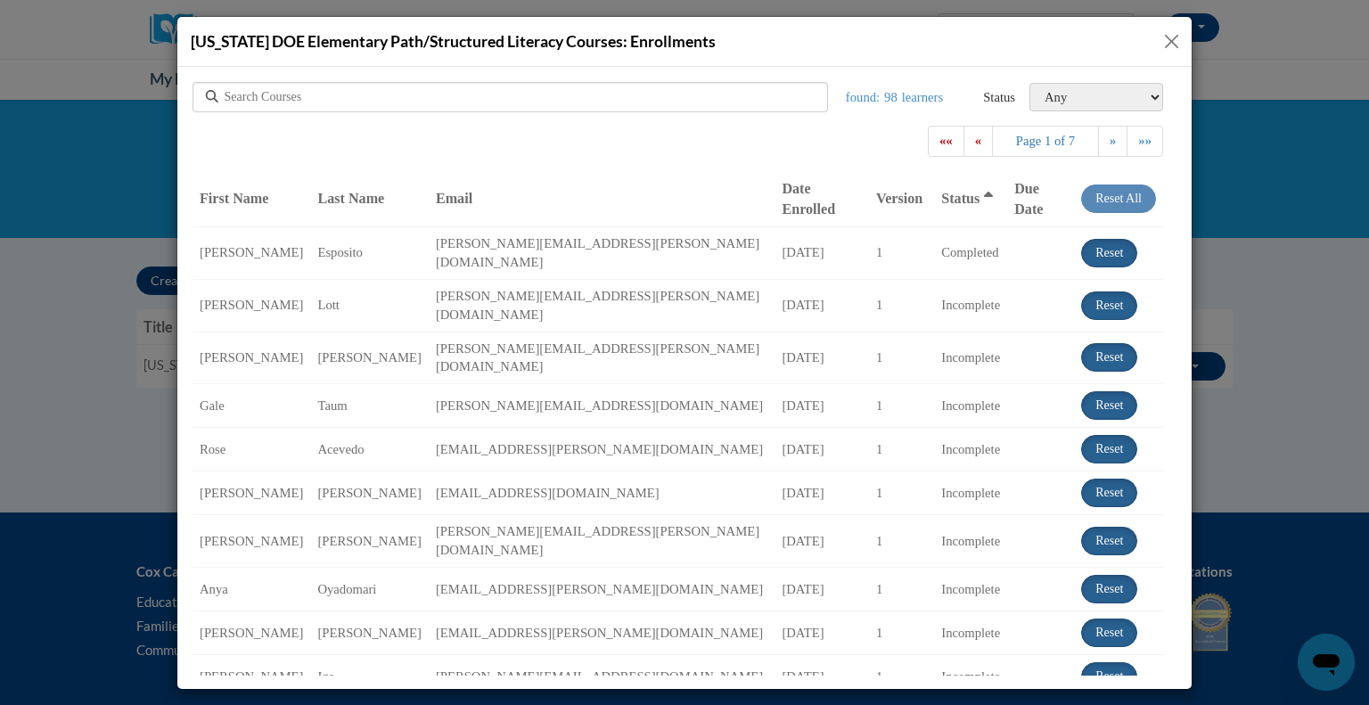
click at [345, 190] on span "Last Name" at bounding box center [350, 197] width 67 height 15
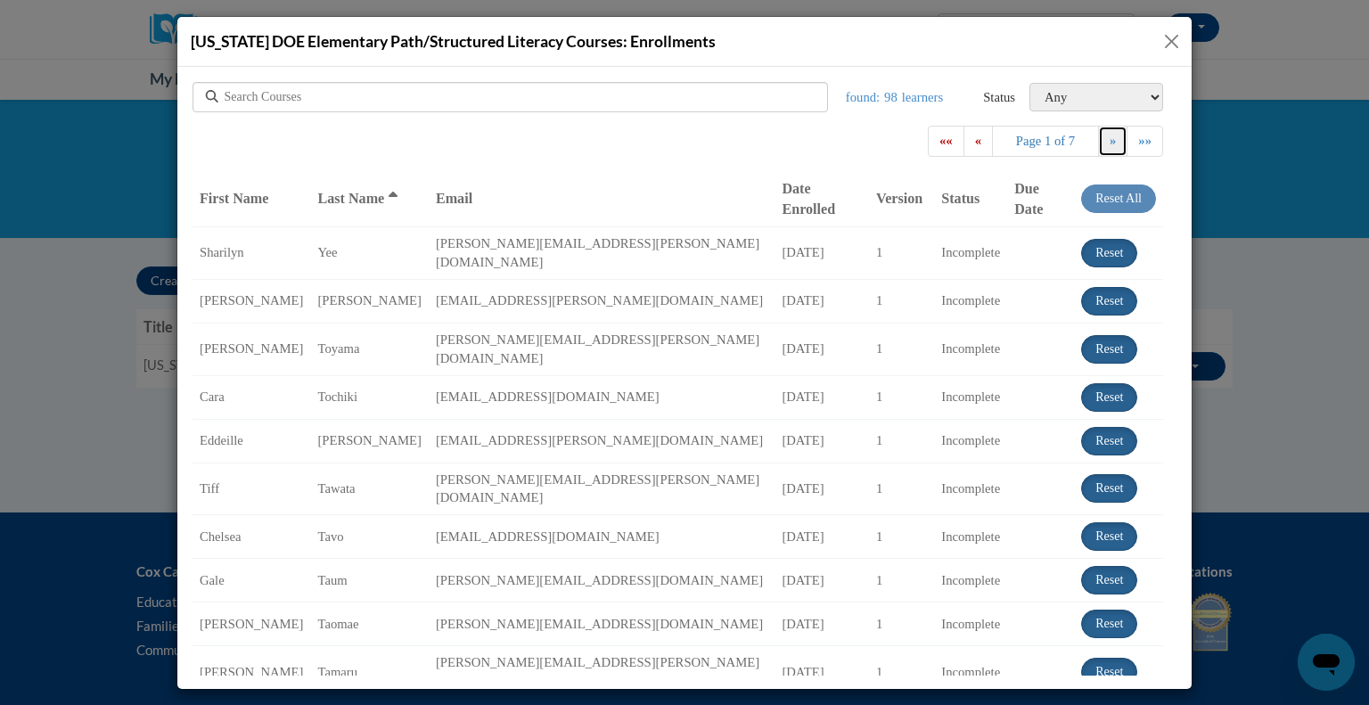
click at [1098, 142] on link "»" at bounding box center [1112, 140] width 29 height 31
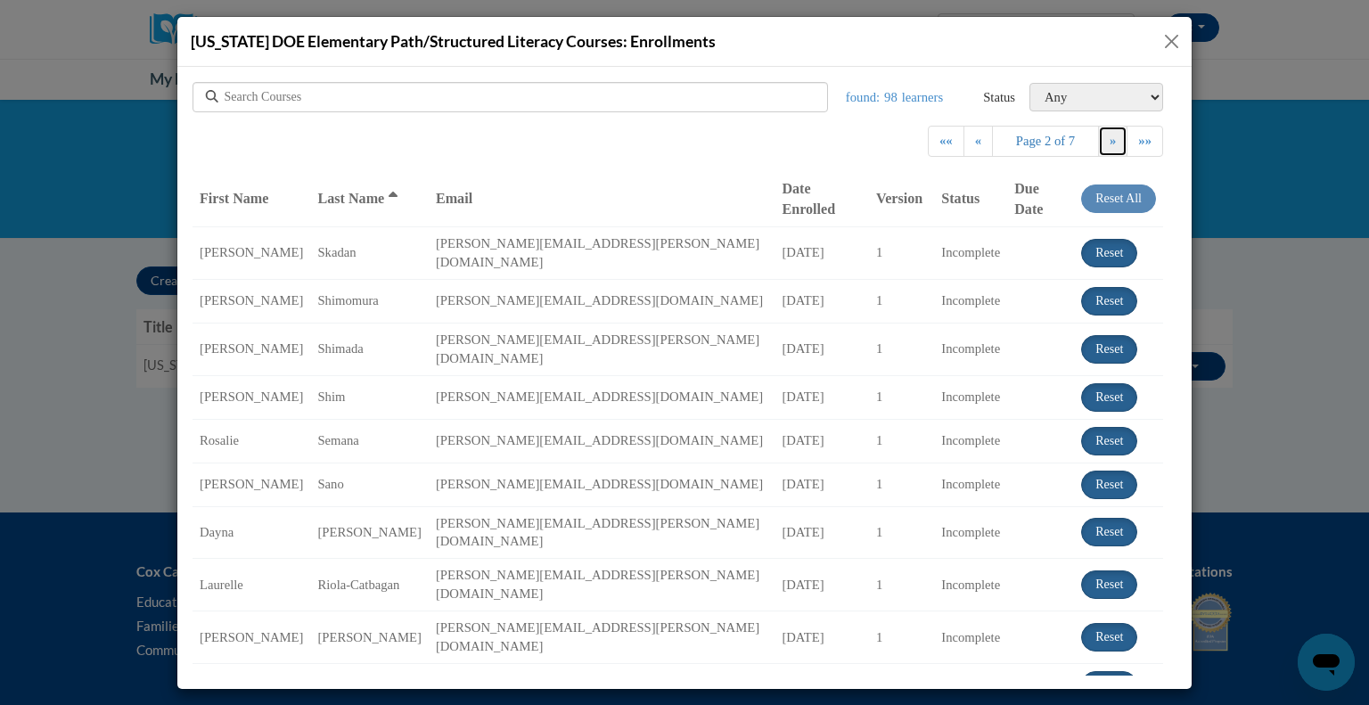
drag, startPoint x: 1172, startPoint y: 181, endPoint x: 1380, endPoint y: 153, distance: 209.5
click at [1184, 35] on div "[US_STATE] DOE Elementary Path/Structured Literacy Courses: Enrollments" at bounding box center [684, 42] width 1014 height 50
click at [1172, 43] on button "Close" at bounding box center [1171, 41] width 22 height 22
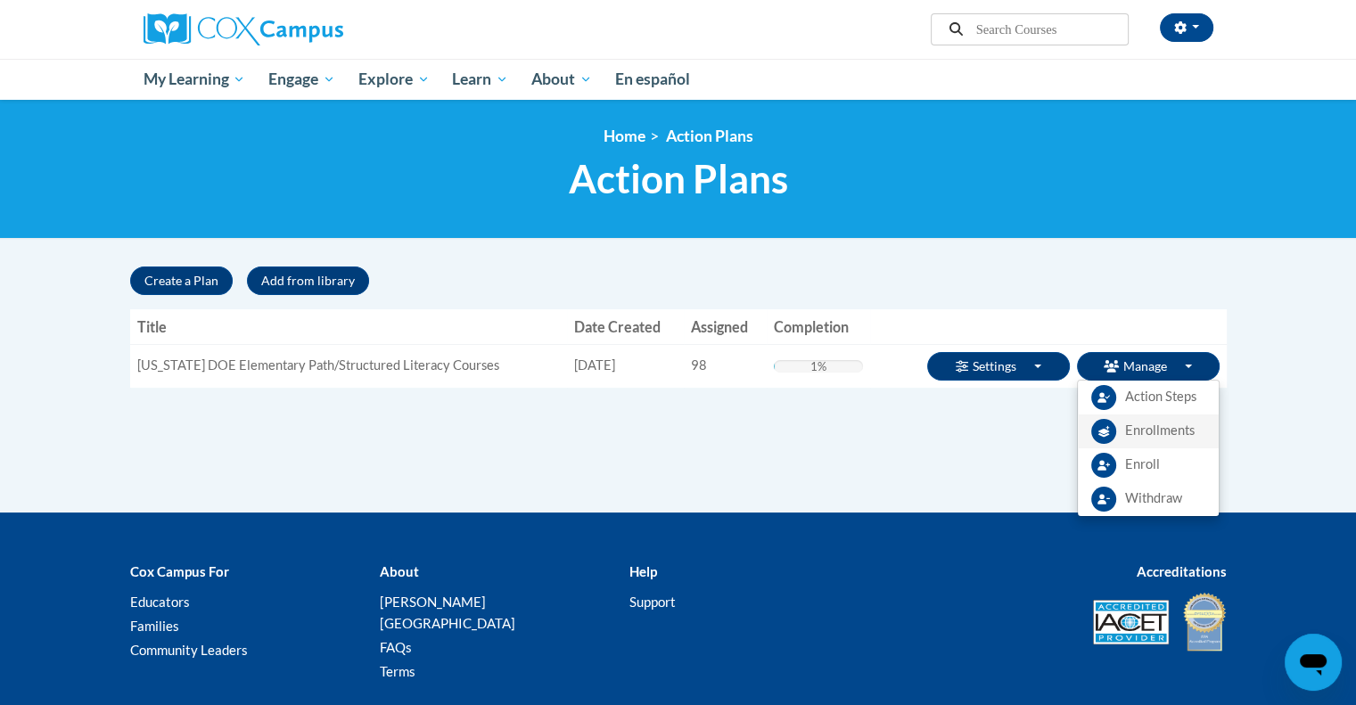
click at [1159, 429] on span "Enrollments" at bounding box center [1160, 431] width 70 height 19
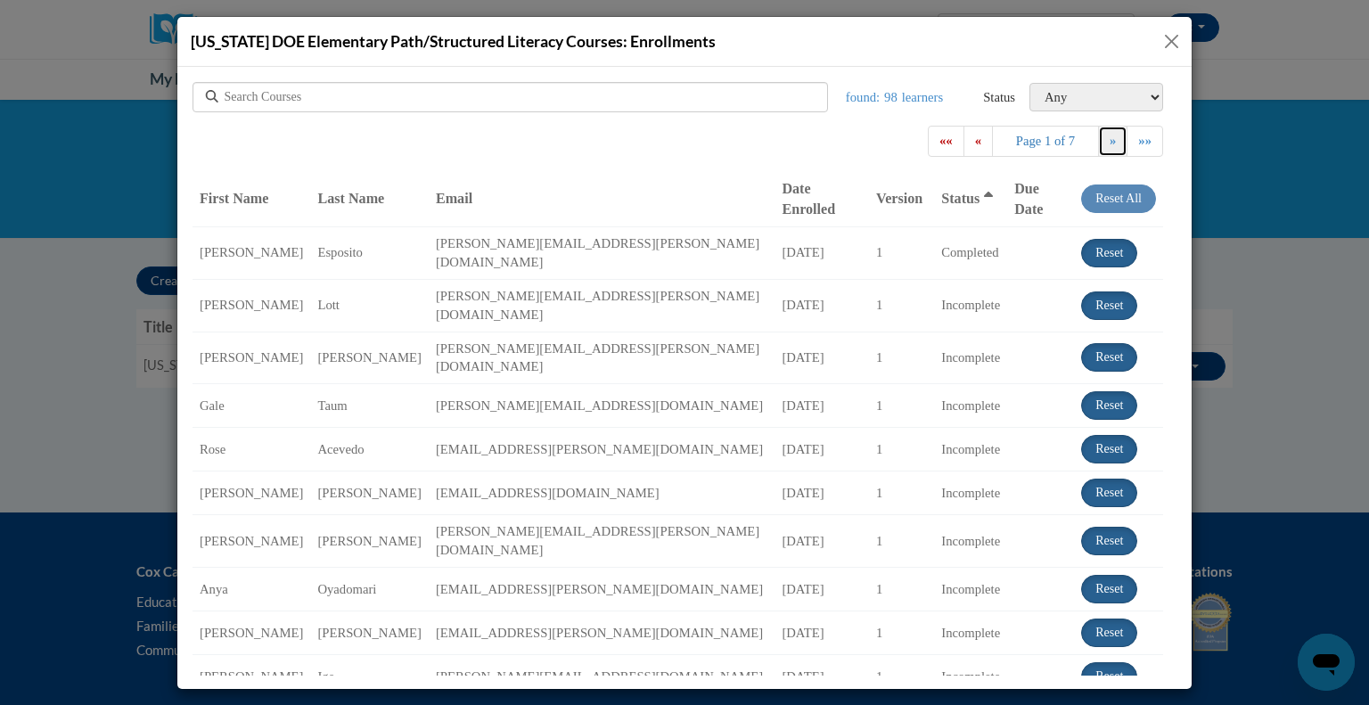
click at [1110, 147] on span "»" at bounding box center [1113, 140] width 6 height 14
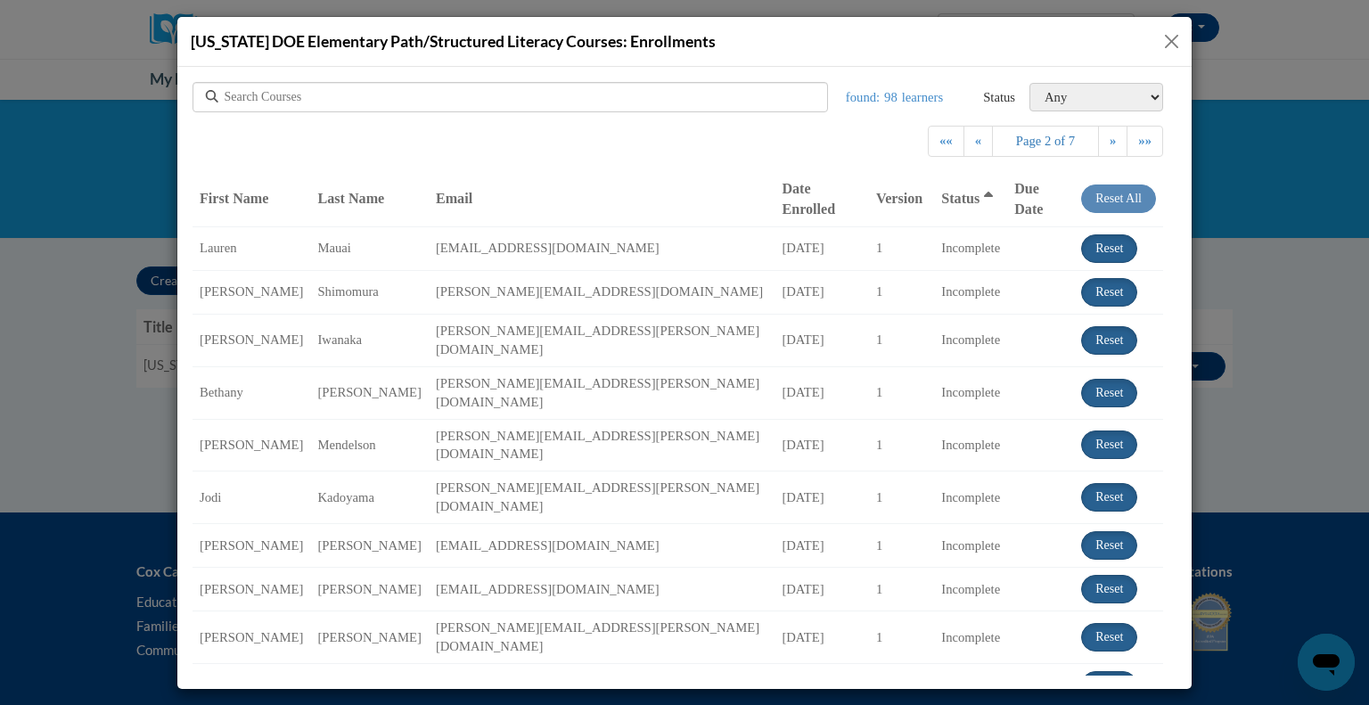
click at [363, 190] on span "Last Name" at bounding box center [350, 197] width 67 height 15
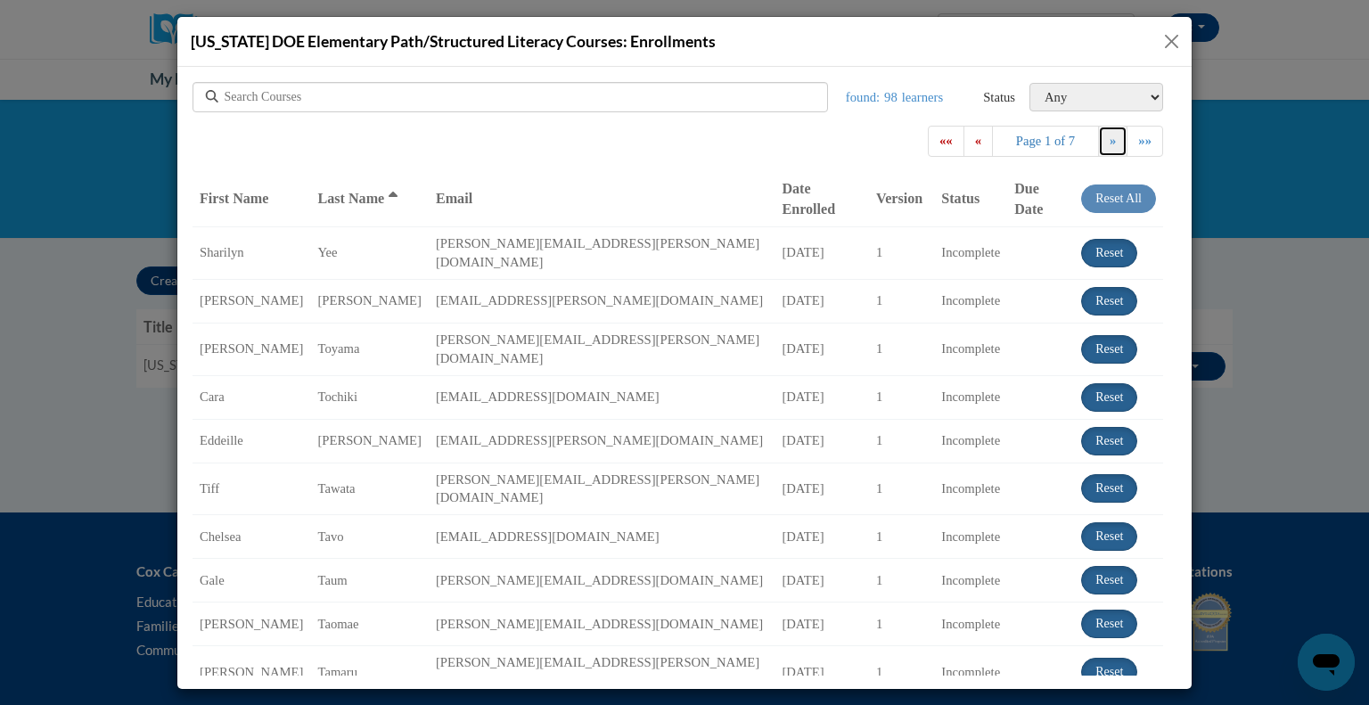
click at [1110, 143] on span "»" at bounding box center [1113, 140] width 6 height 14
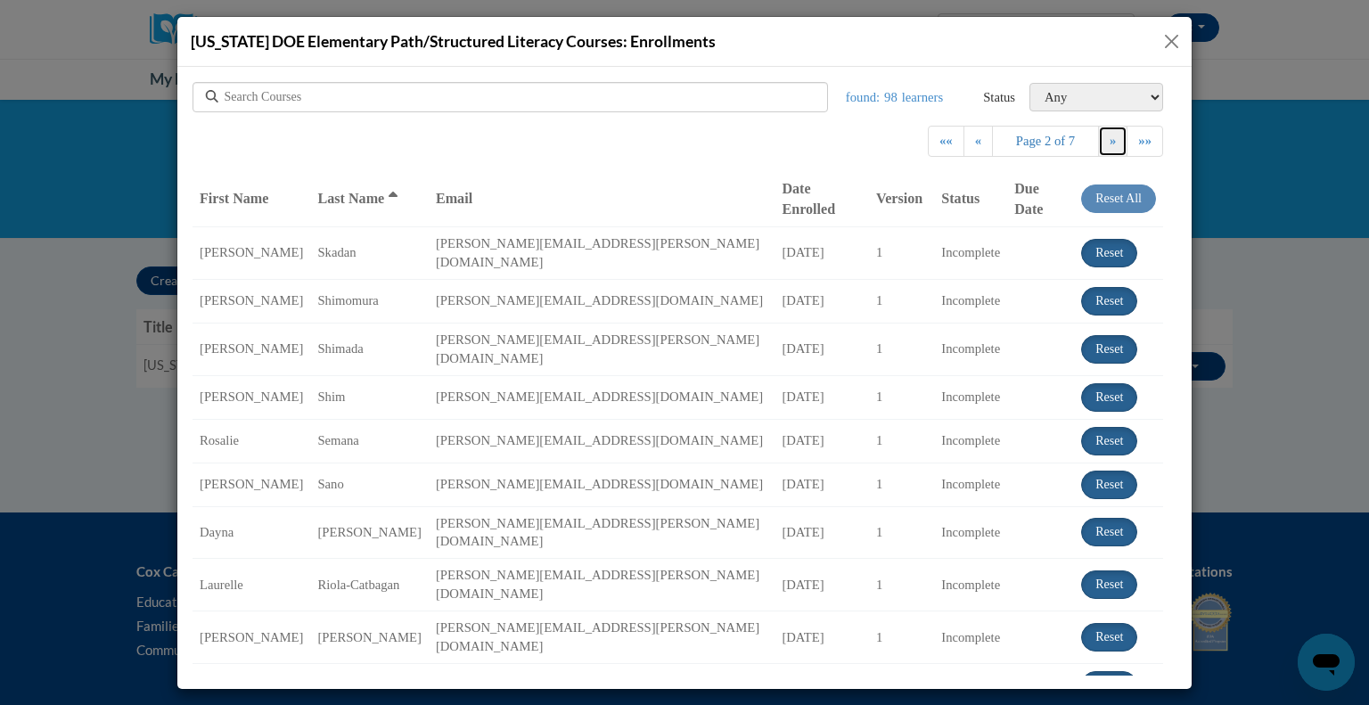
click at [1098, 147] on link "»" at bounding box center [1112, 140] width 29 height 31
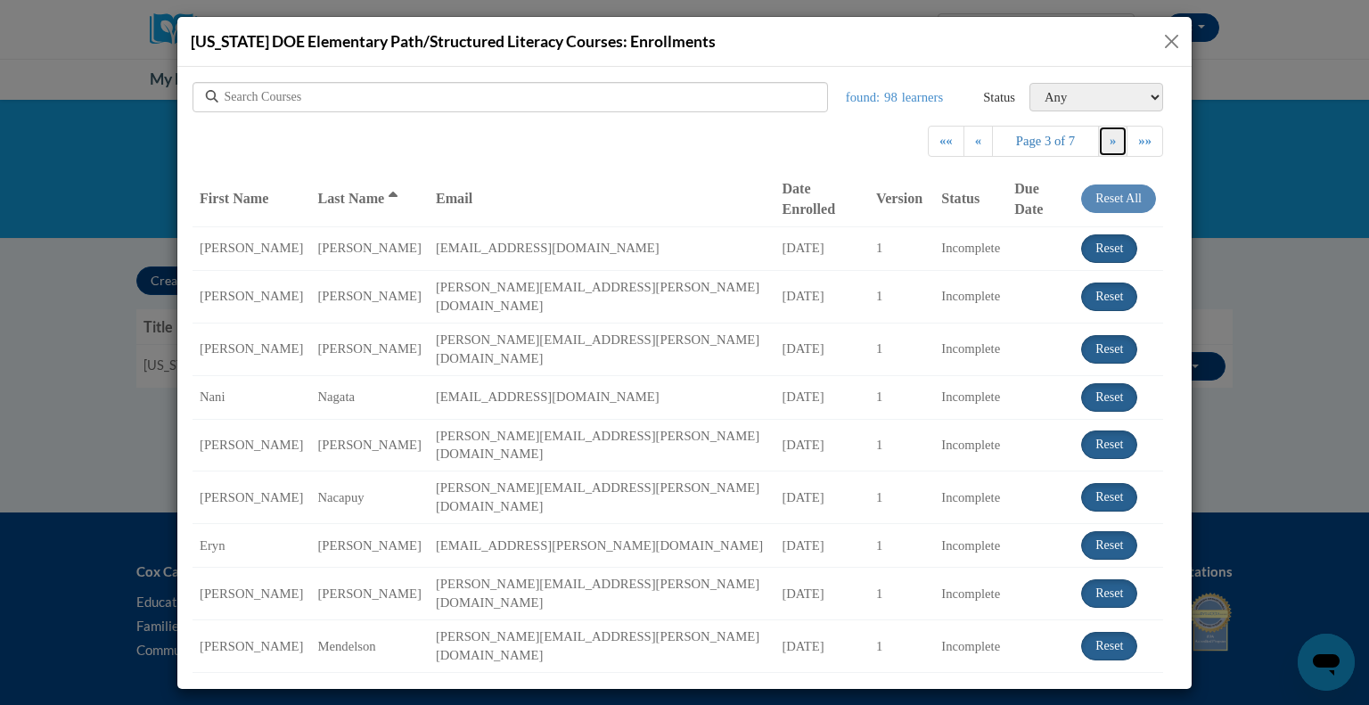
click at [1100, 144] on link "»" at bounding box center [1112, 140] width 29 height 31
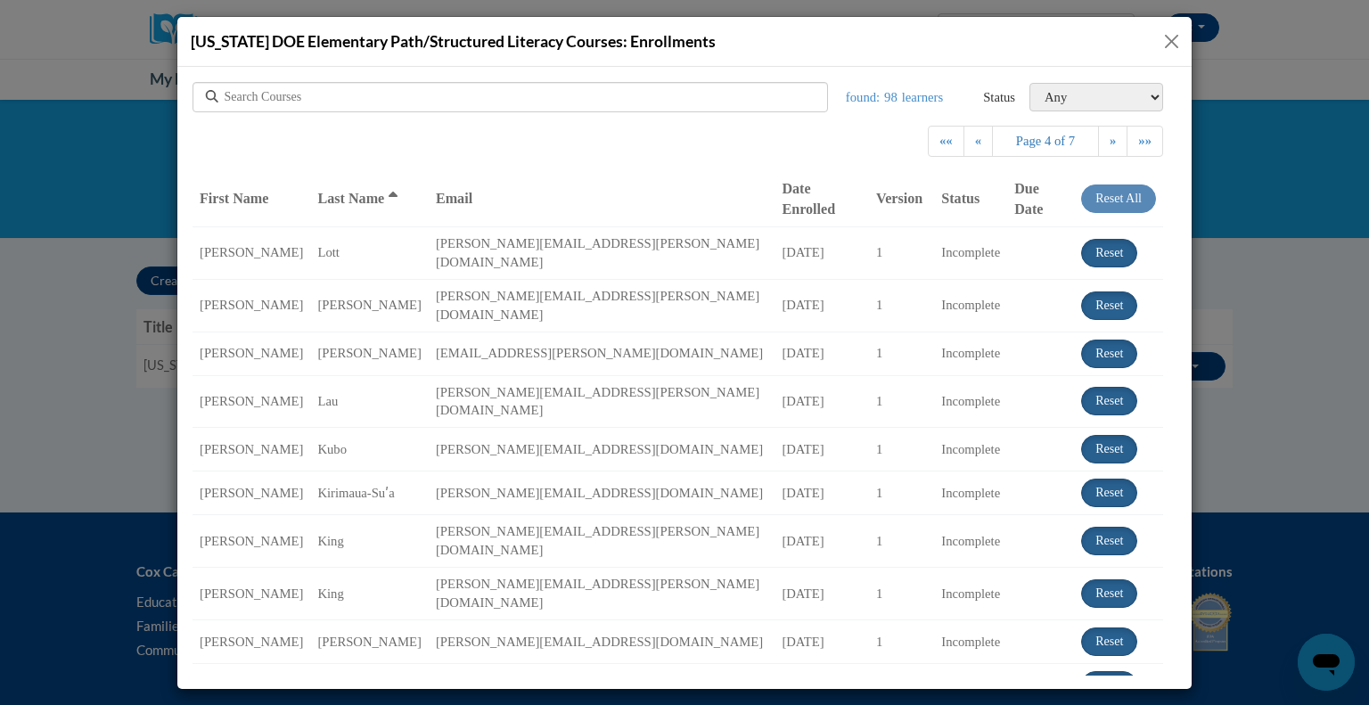
click at [1175, 45] on button "Close" at bounding box center [1171, 41] width 22 height 22
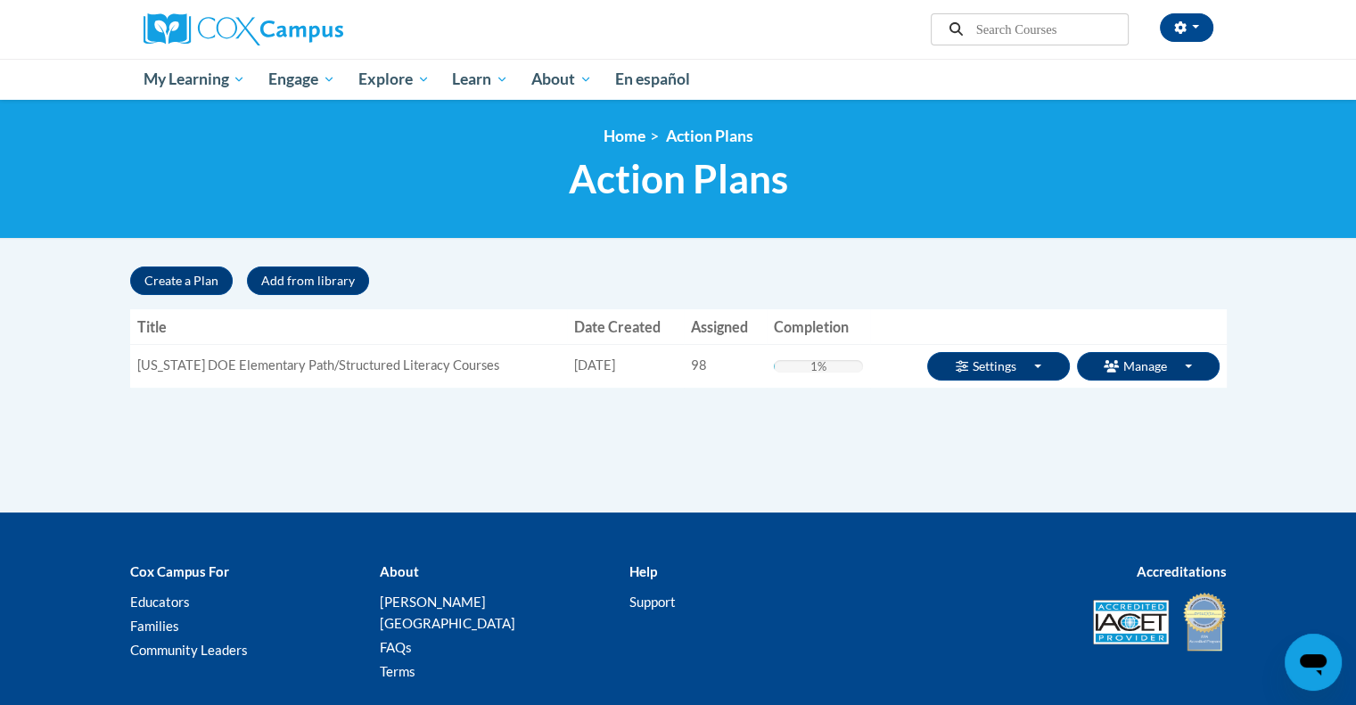
click at [684, 320] on th "Assigned" at bounding box center [725, 327] width 83 height 36
